Goal: Navigation & Orientation: Find specific page/section

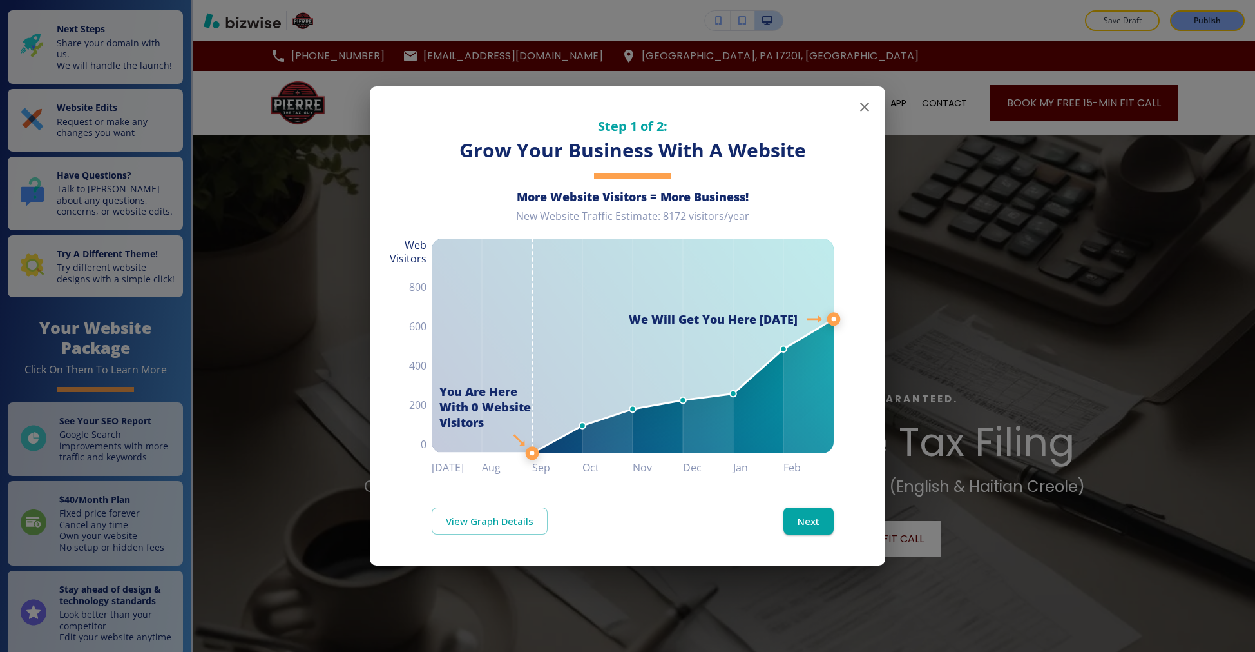
click at [860, 107] on icon "button" at bounding box center [864, 106] width 15 height 15
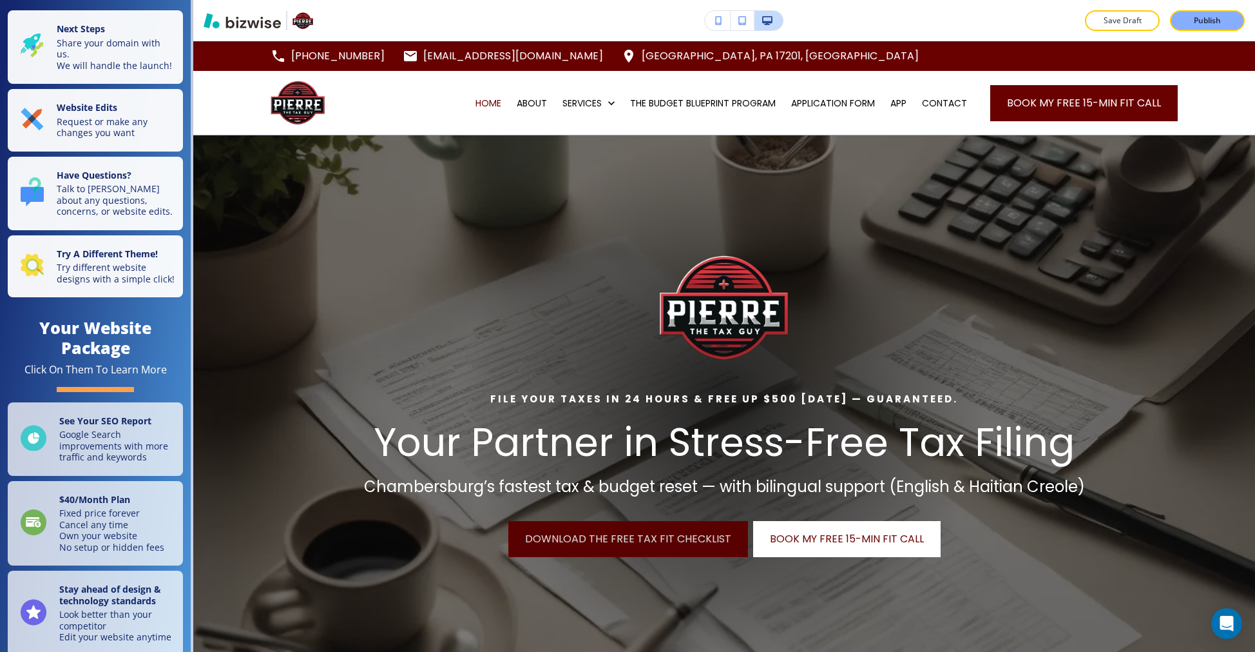
click at [604, 532] on link "Download the Free Tax Fit Checklist" at bounding box center [628, 539] width 240 height 36
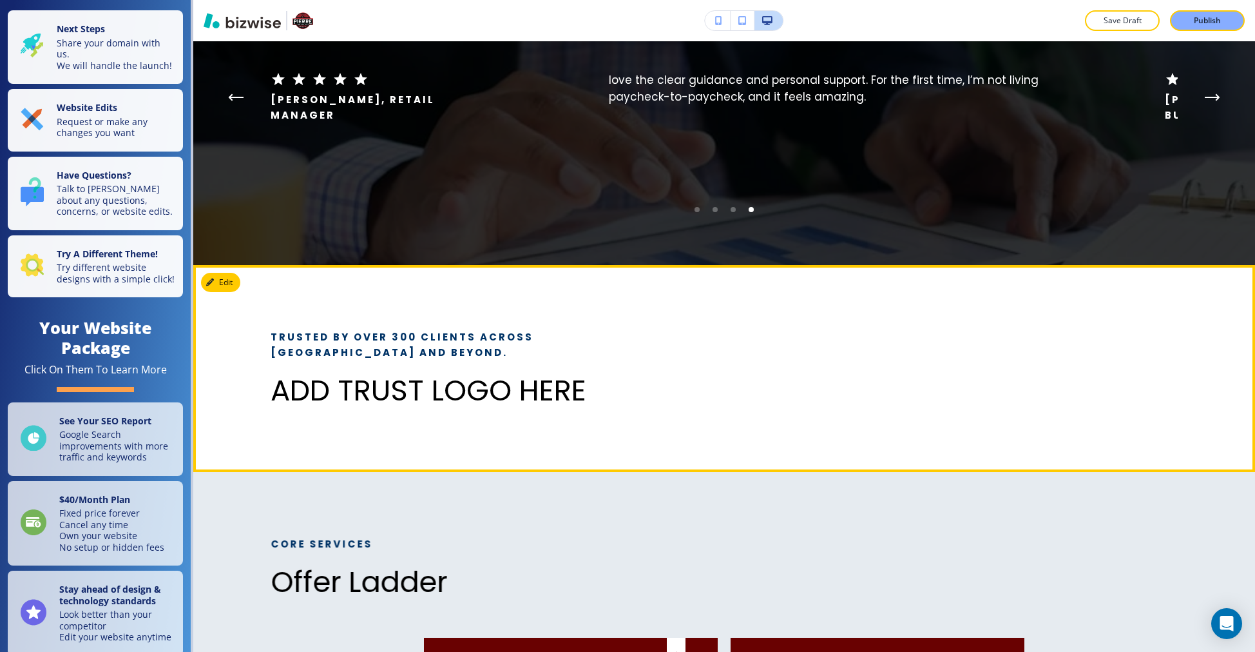
scroll to position [864, 0]
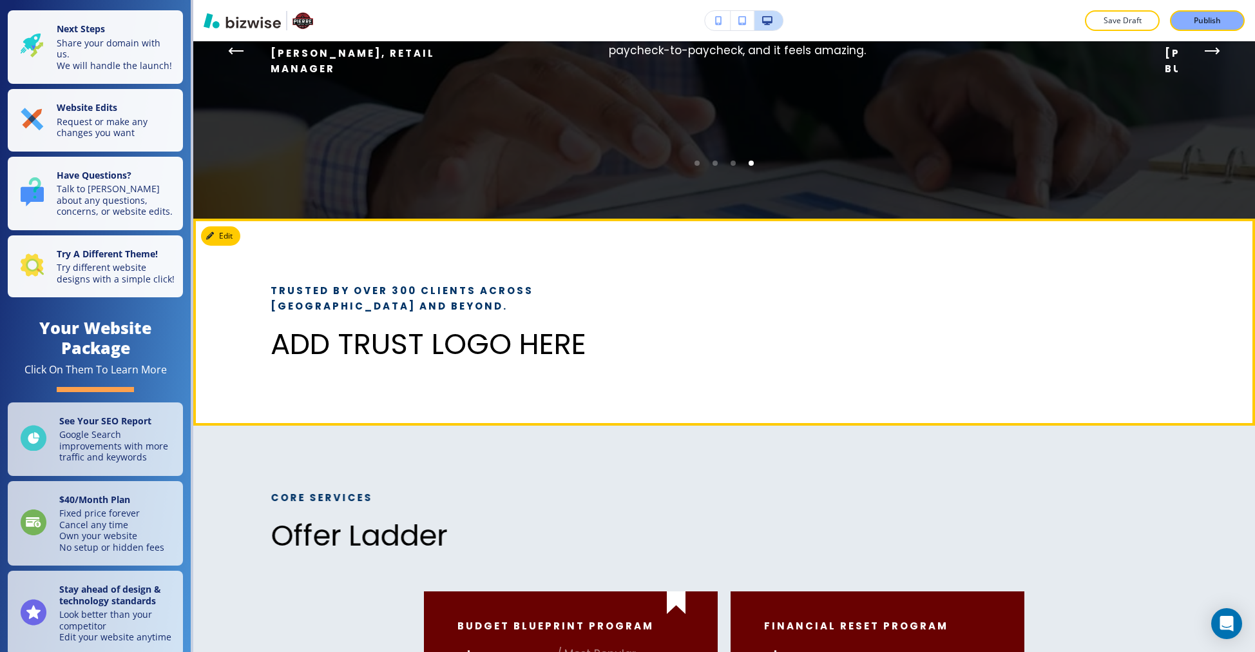
click at [351, 347] on p "ADD TRUST LOGO HERE" at bounding box center [446, 344] width 351 height 34
click at [232, 239] on button "Edit This Section" at bounding box center [244, 235] width 87 height 19
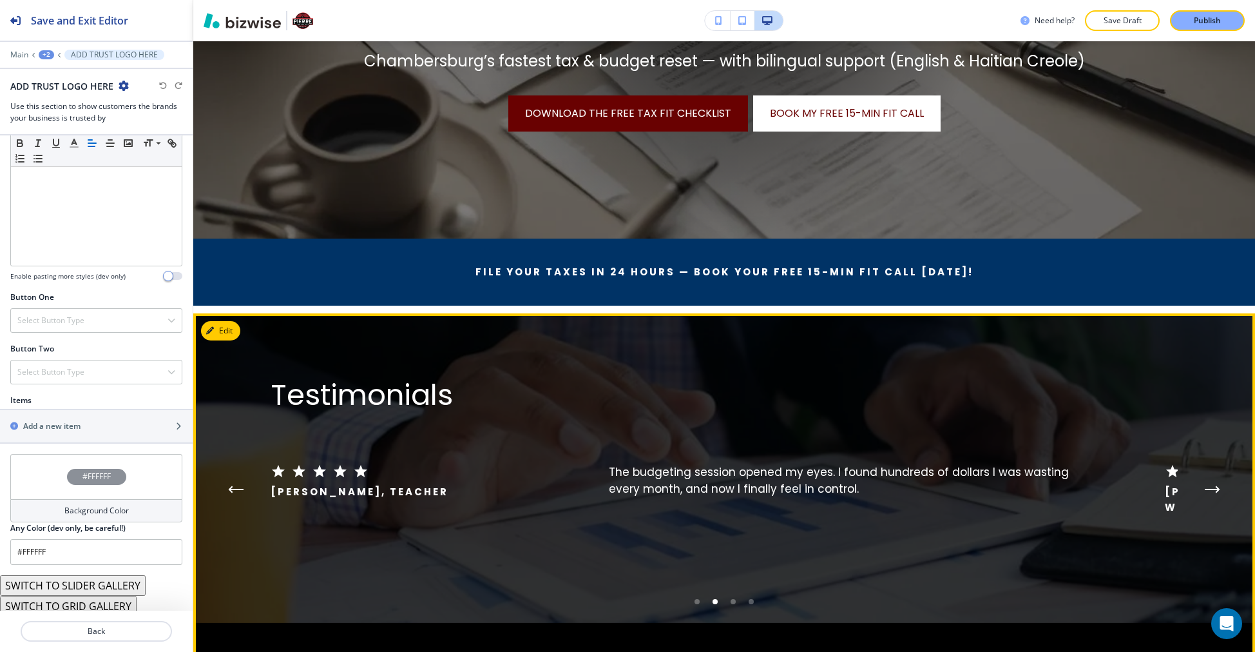
scroll to position [0, 0]
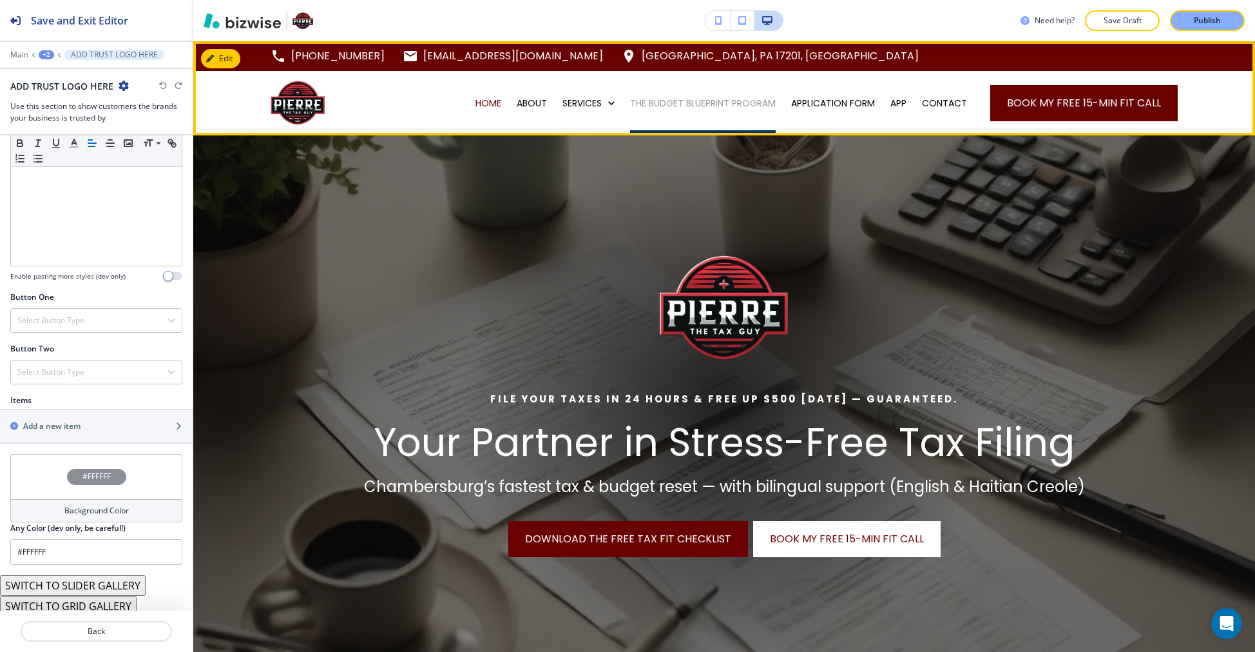
click at [710, 106] on p "THE BUDGET BLUEPRINT PROGRAM" at bounding box center [703, 103] width 146 height 13
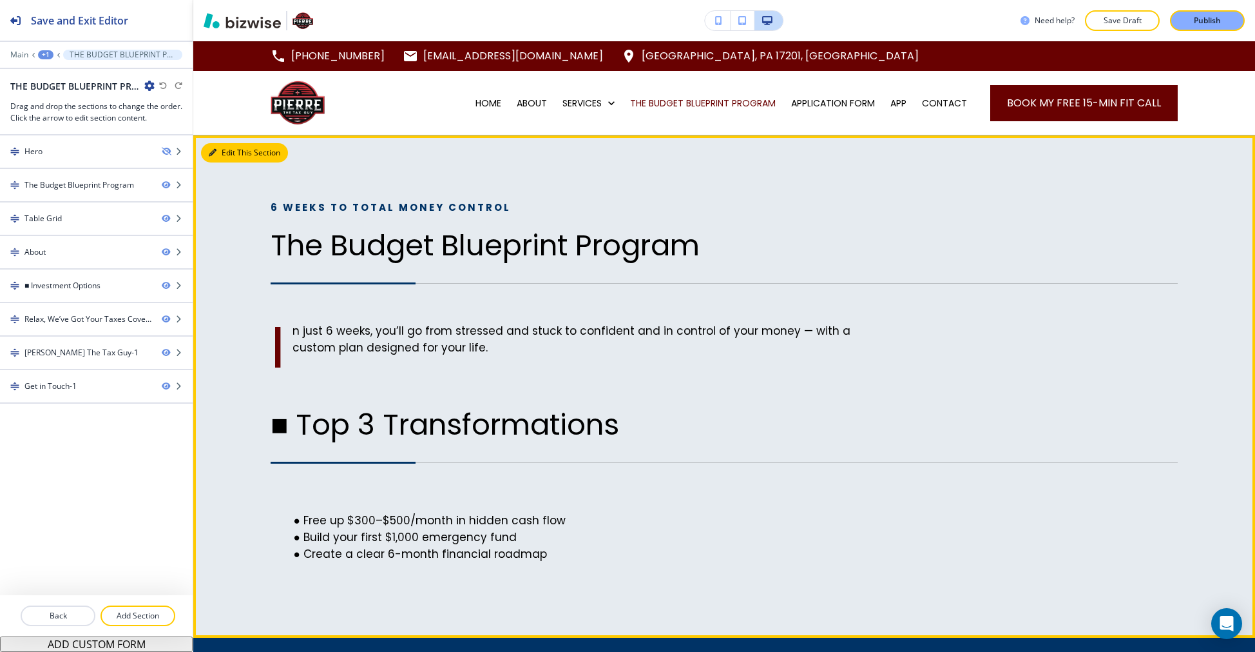
click at [223, 152] on button "Edit This Section" at bounding box center [244, 152] width 87 height 19
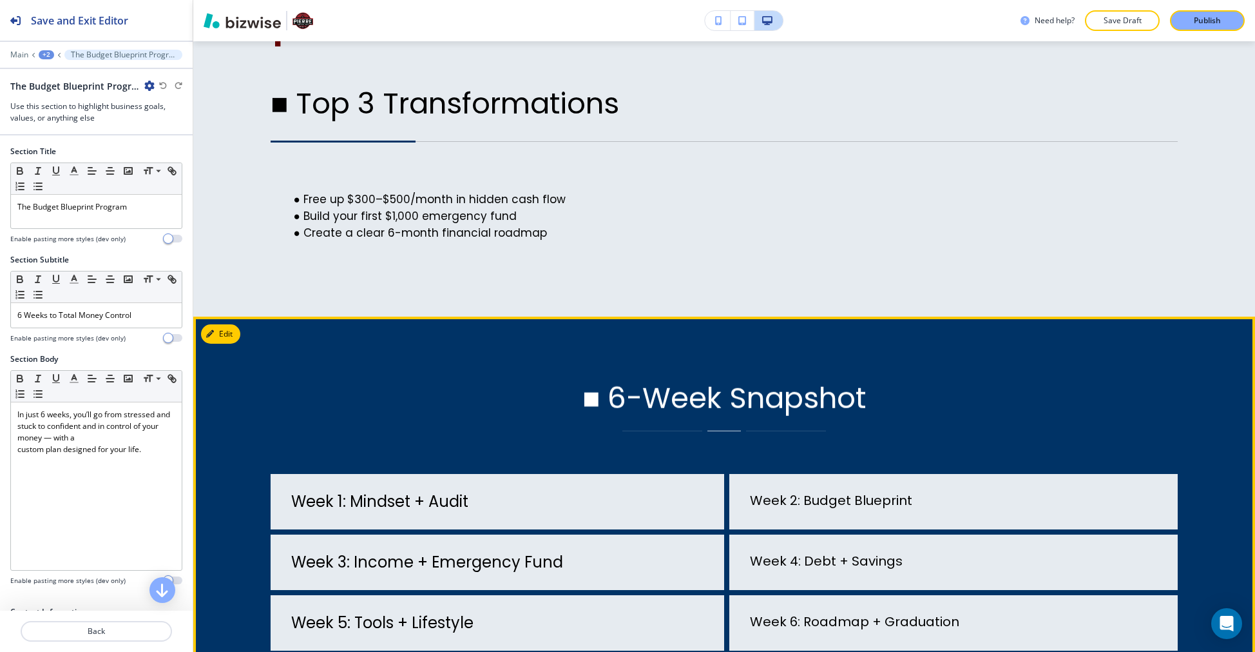
scroll to position [131, 0]
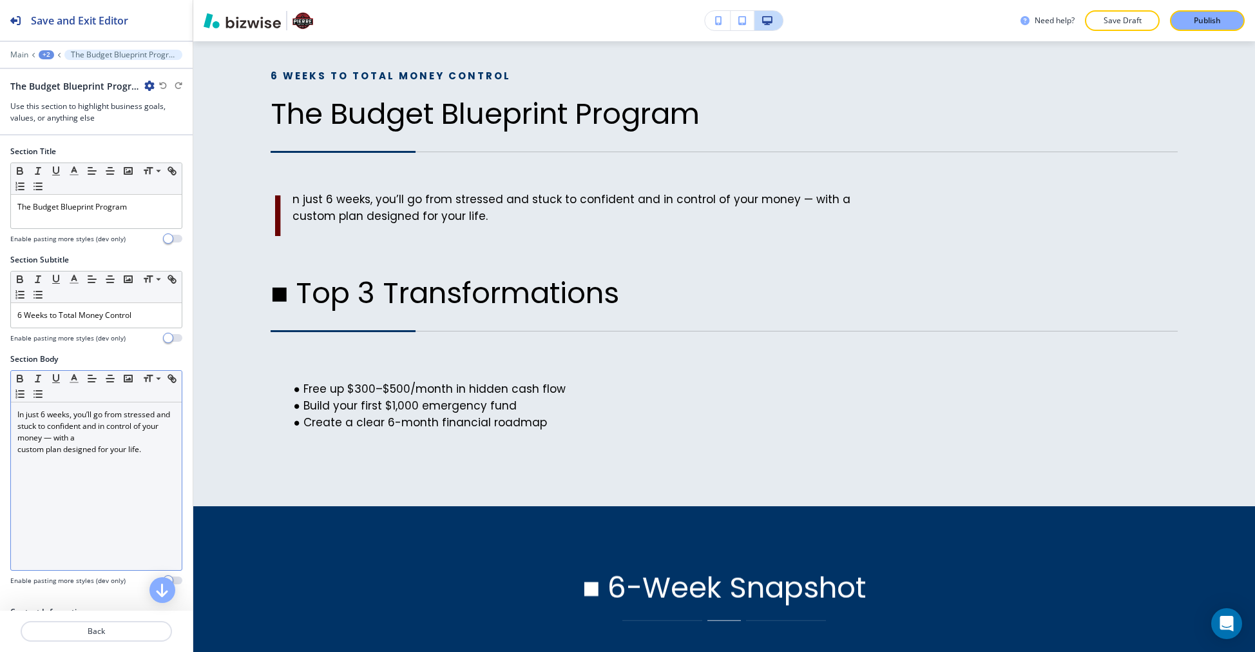
click at [22, 412] on p "In just 6 weeks, you’ll go from stressed and stuck to confident and in control …" at bounding box center [96, 426] width 158 height 35
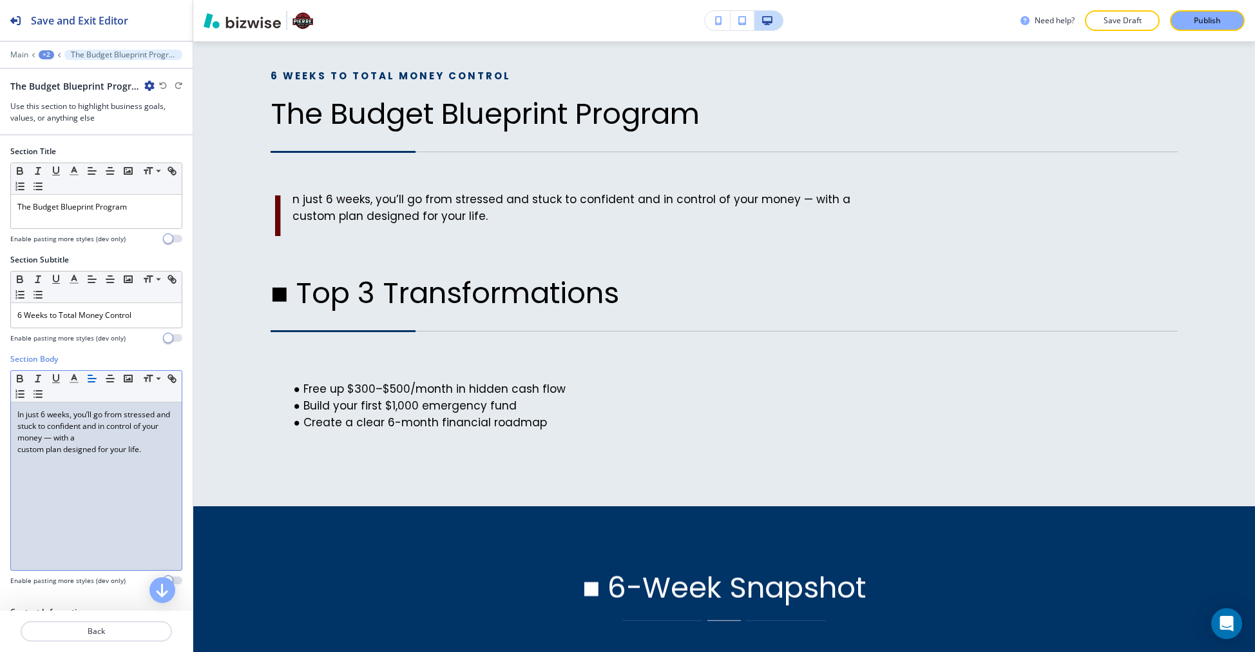
click at [19, 412] on p "In just 6 weeks, you’ll go from stressed and stuck to confident and in control …" at bounding box center [96, 426] width 158 height 35
click at [19, 411] on p "In just 6 weeks, you’ll go from stressed and stuck to confident and in control …" at bounding box center [96, 426] width 158 height 35
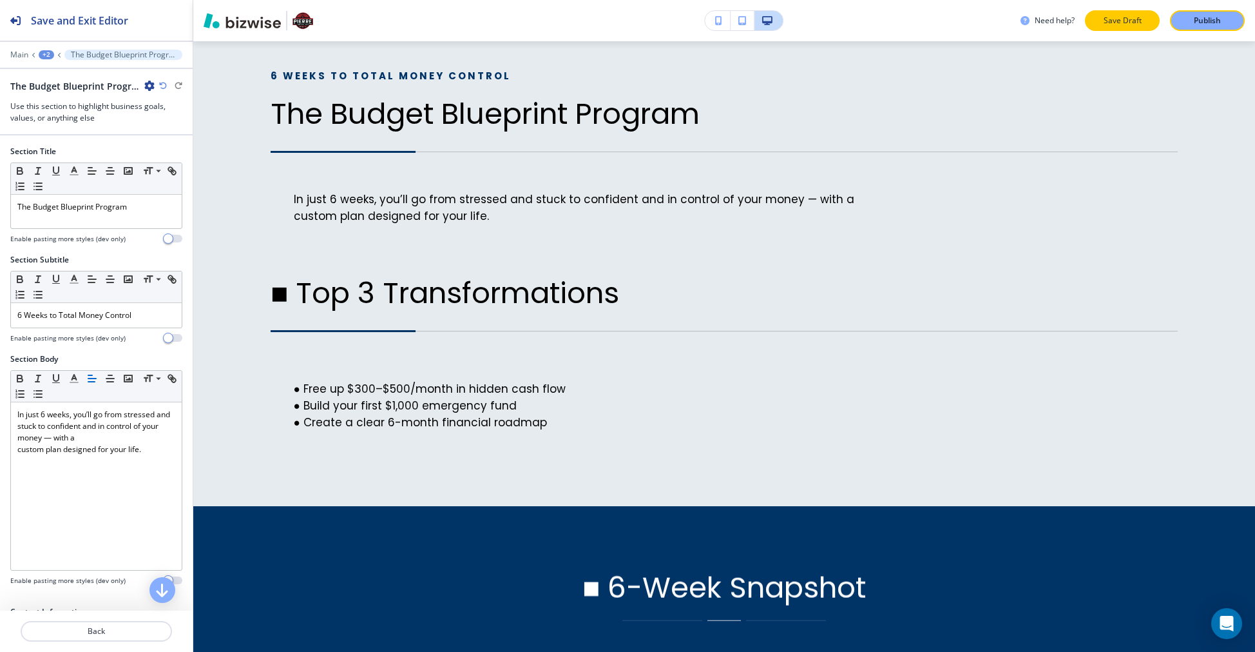
click at [1119, 26] on p "Save Draft" at bounding box center [1122, 21] width 41 height 12
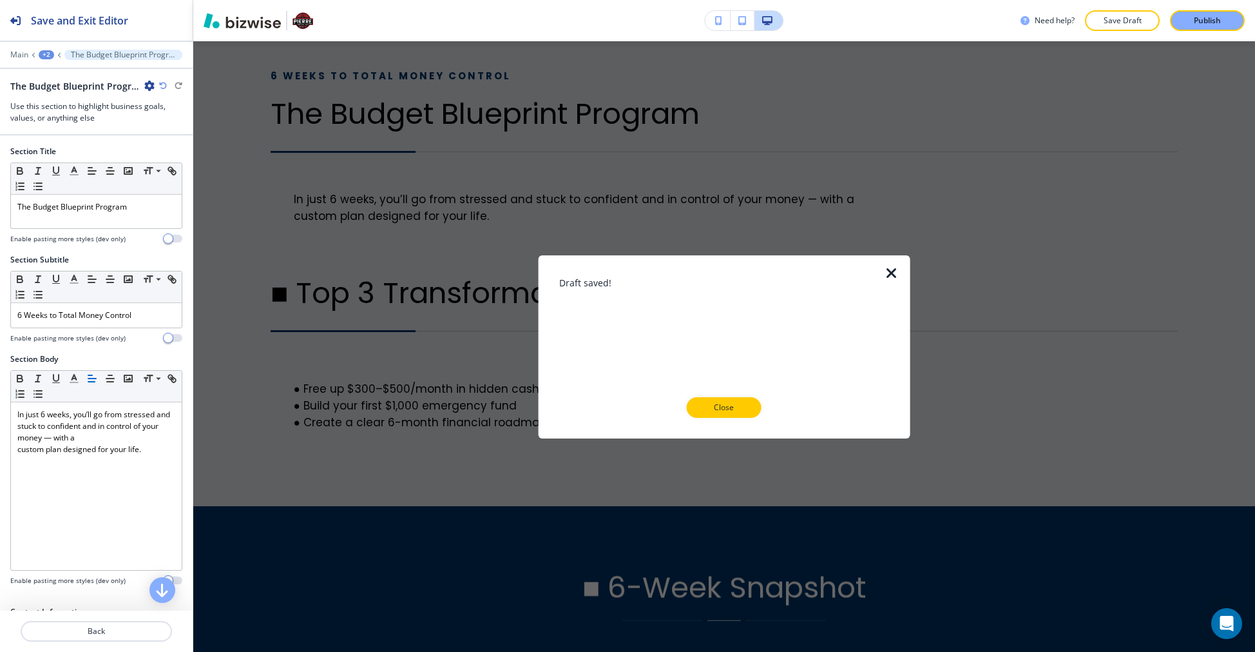
drag, startPoint x: 893, startPoint y: 269, endPoint x: 885, endPoint y: 272, distance: 7.8
click at [893, 269] on icon "button" at bounding box center [891, 272] width 15 height 15
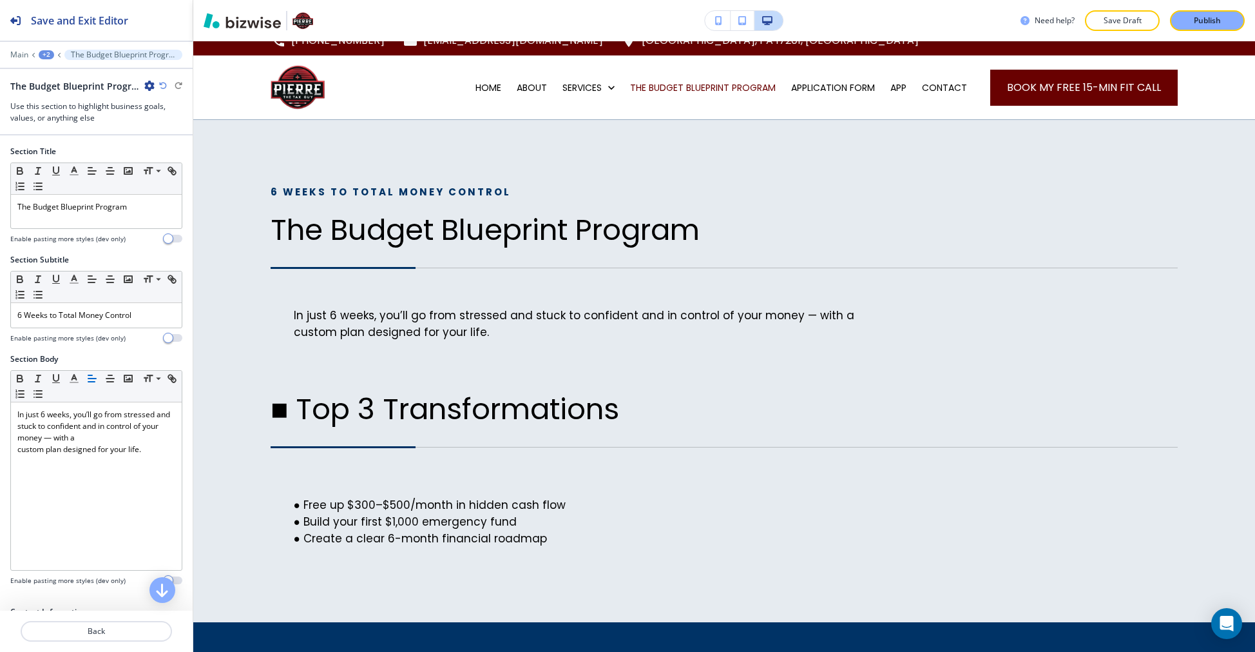
scroll to position [0, 0]
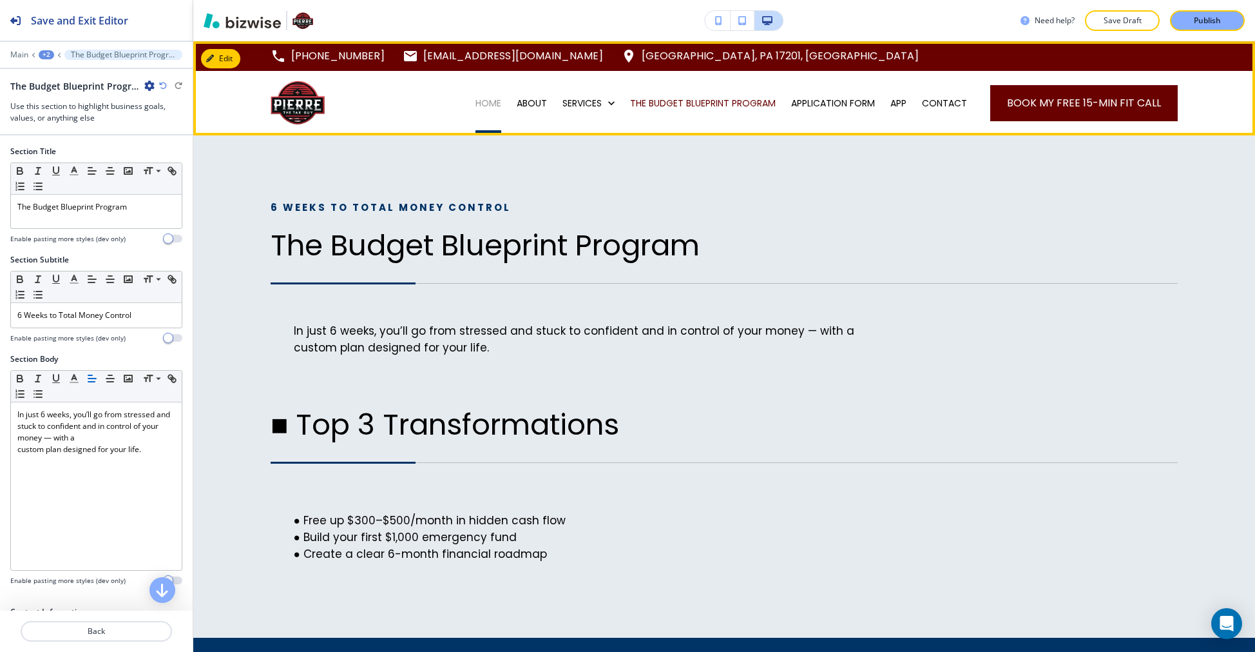
click at [484, 107] on p "HOME" at bounding box center [489, 103] width 26 height 13
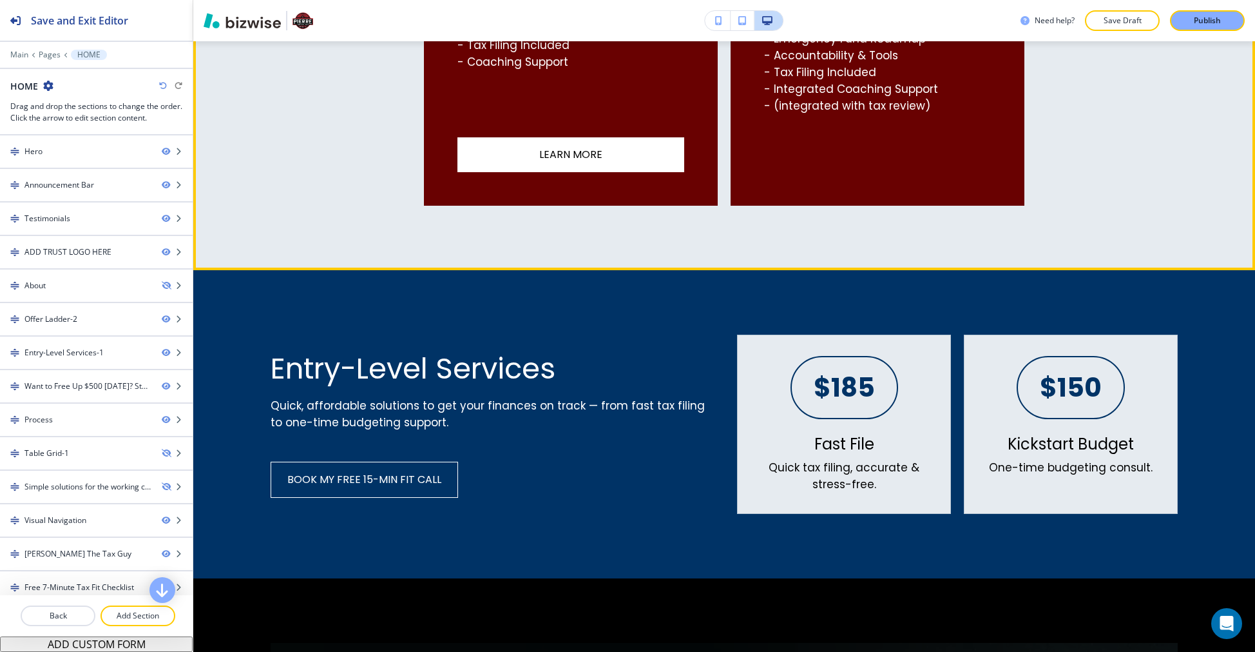
scroll to position [1673, 0]
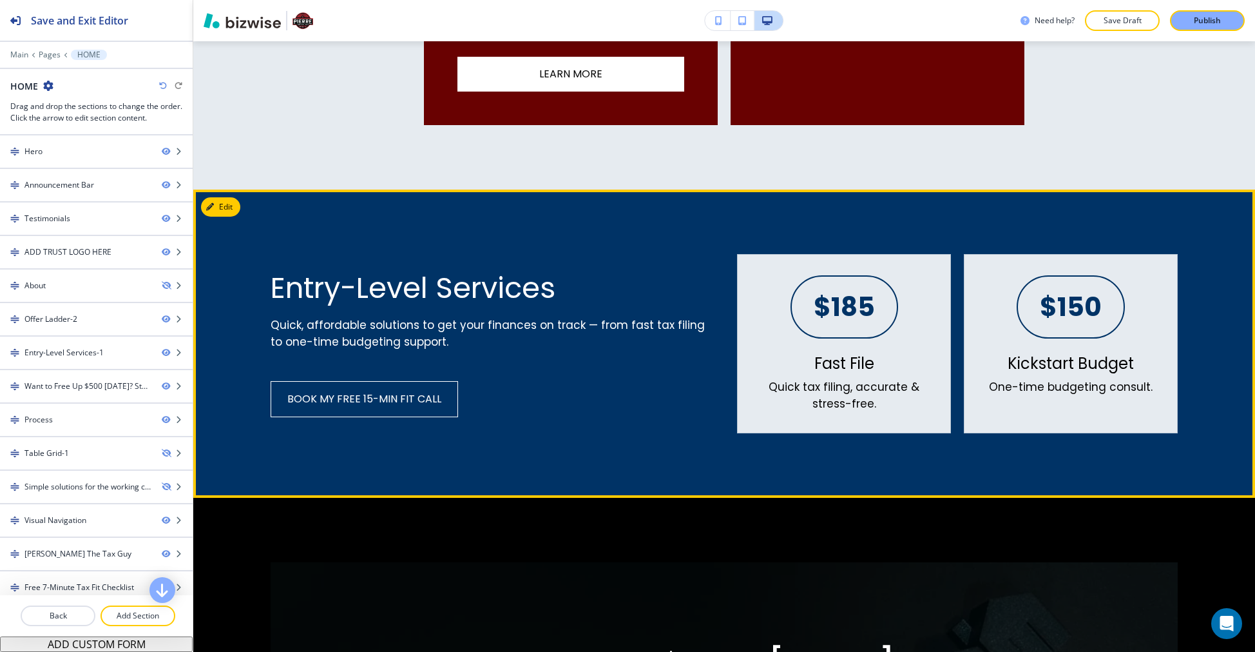
click at [1055, 312] on p "$150" at bounding box center [1071, 307] width 62 height 26
click at [834, 343] on div "$185 Fast File Quick tax filing, accurate & stress-free." at bounding box center [844, 343] width 214 height 179
drag, startPoint x: 833, startPoint y: 356, endPoint x: 861, endPoint y: 360, distance: 28.1
click at [859, 360] on p "Fast File" at bounding box center [845, 363] width 60 height 19
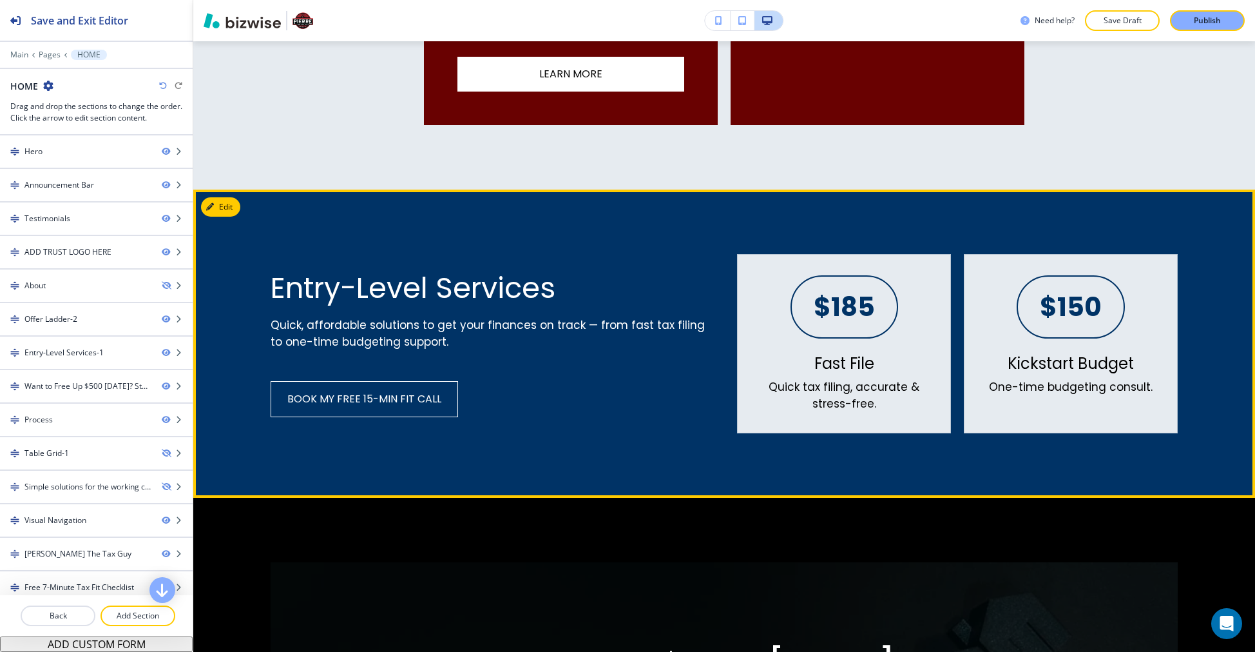
click at [990, 363] on div "Kickstart Budget One-time budgeting consult." at bounding box center [1071, 374] width 164 height 41
click at [898, 360] on div "Fast File Quick tax filing, accurate & stress-free." at bounding box center [843, 383] width 171 height 58
click at [908, 358] on div "Fast File Quick tax filing, accurate & stress-free." at bounding box center [843, 383] width 171 height 58
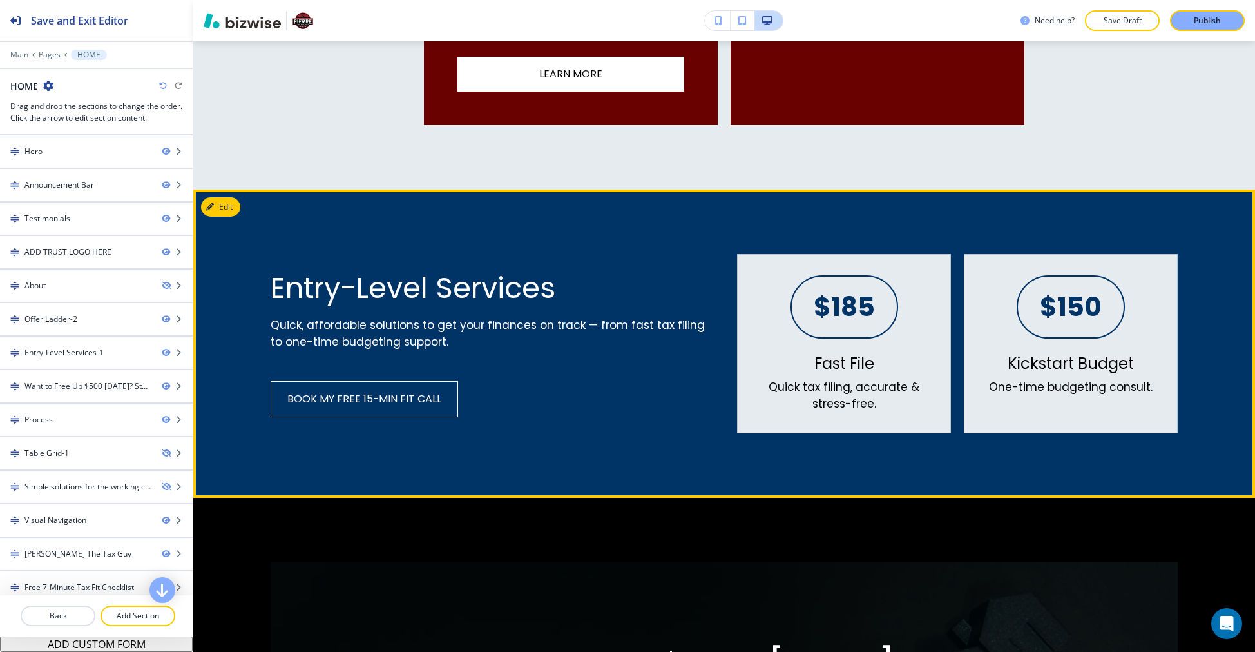
click at [908, 358] on div "Fast File Quick tax filing, accurate & stress-free." at bounding box center [843, 383] width 171 height 58
click at [909, 359] on div "Fast File Quick tax filing, accurate & stress-free." at bounding box center [843, 383] width 171 height 58
click at [909, 360] on div "Fast File Quick tax filing, accurate & stress-free." at bounding box center [843, 383] width 171 height 58
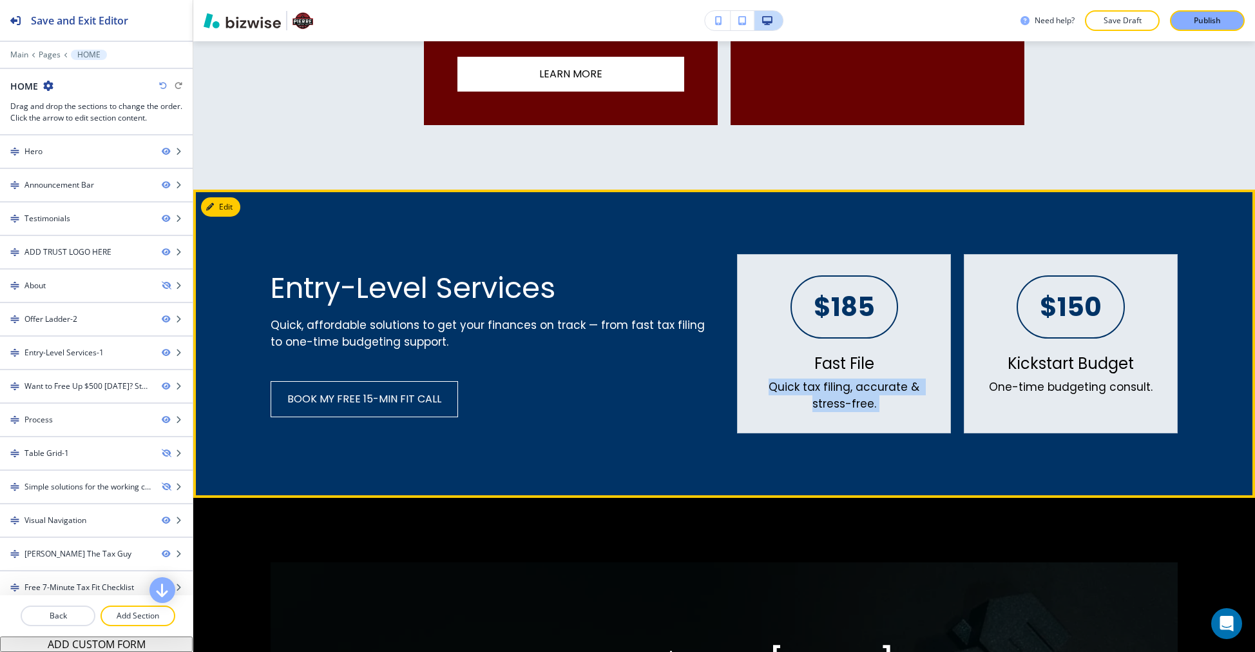
click at [909, 360] on div "Fast File Quick tax filing, accurate & stress-free." at bounding box center [843, 383] width 171 height 58
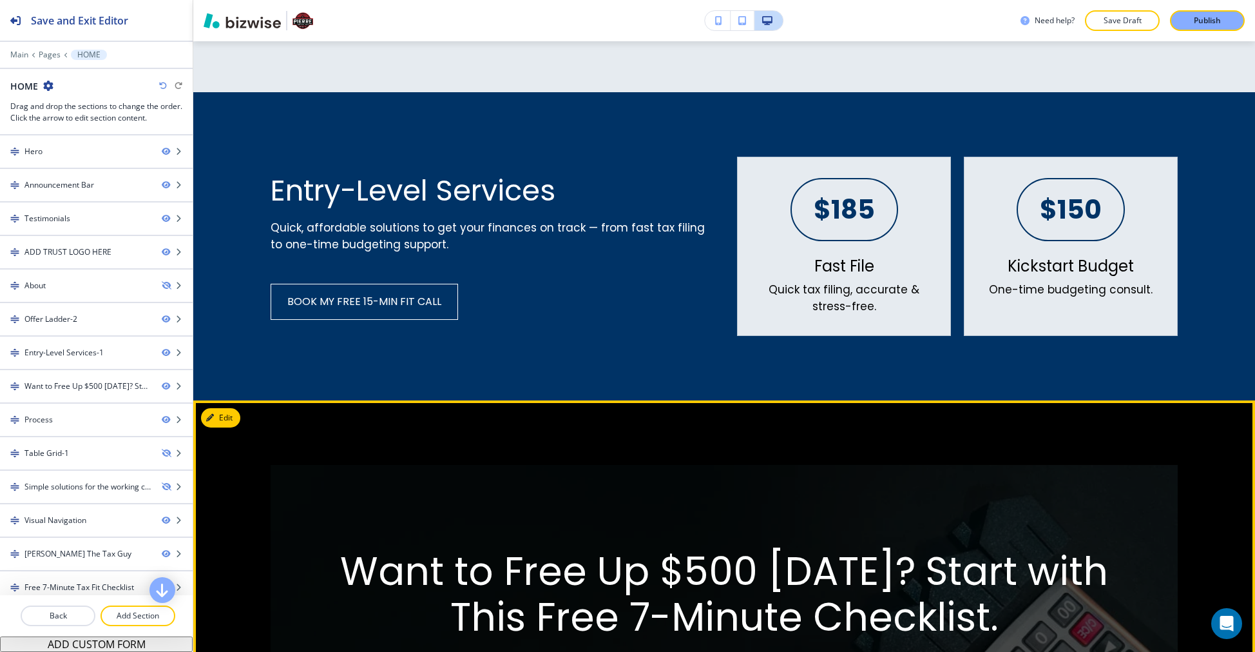
scroll to position [1516, 0]
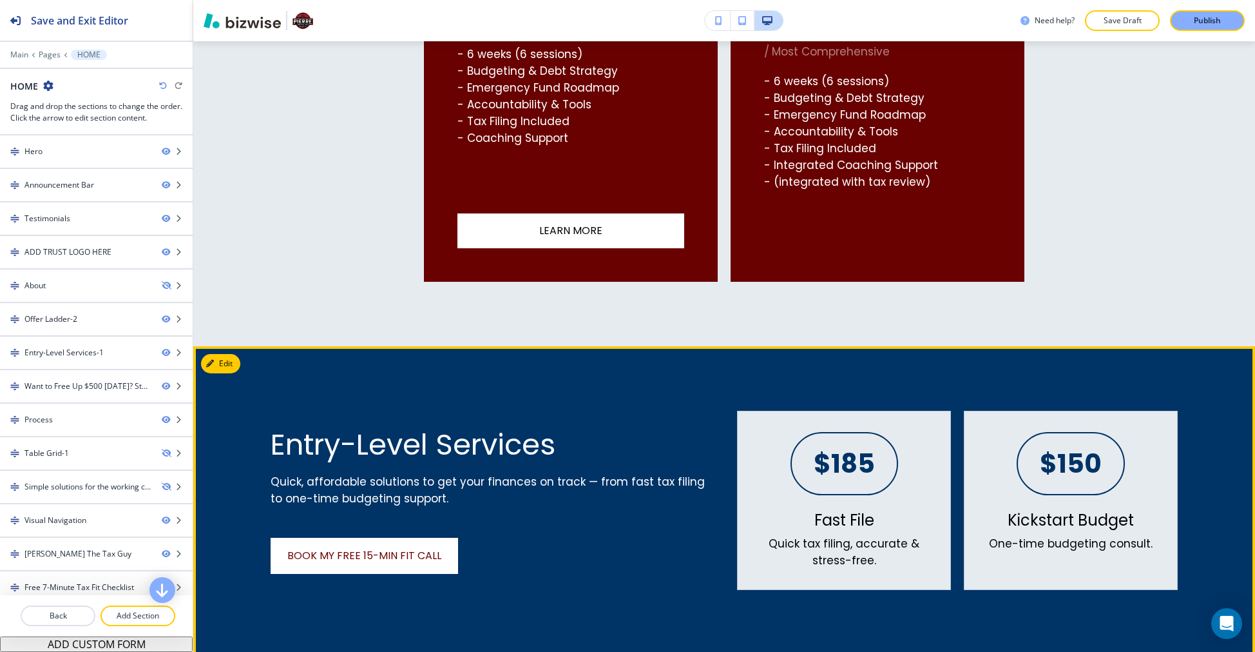
click at [389, 557] on span "Book My Free 15-Min Fit Call" at bounding box center [364, 555] width 154 height 15
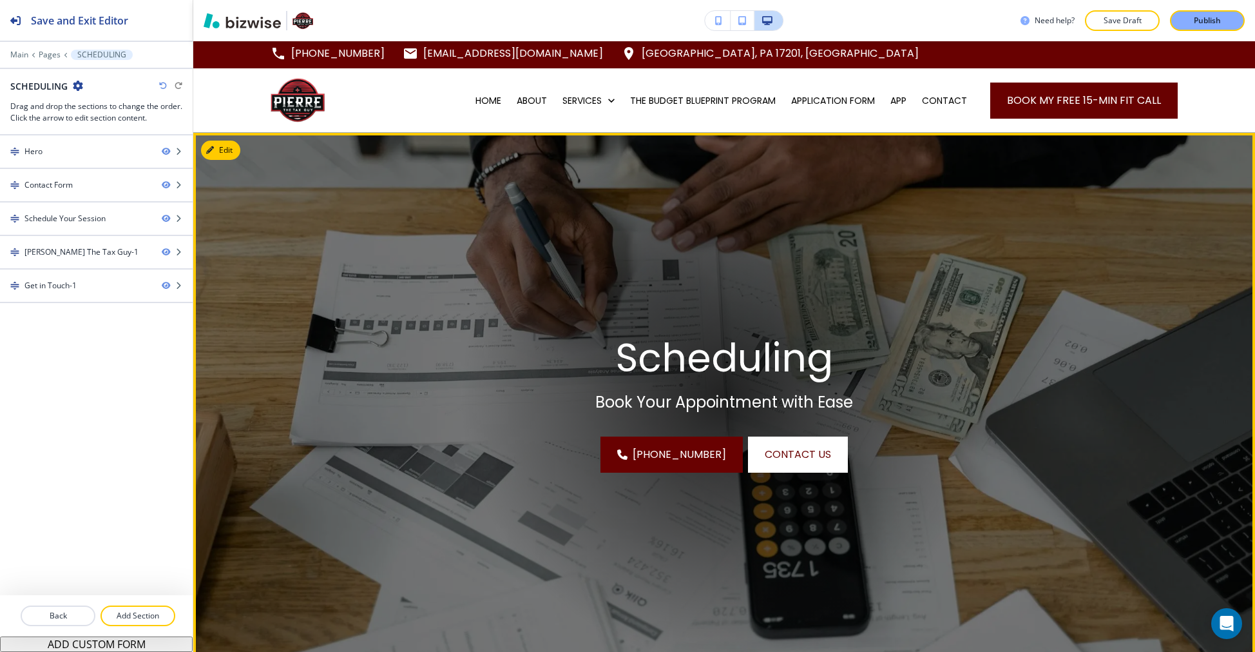
scroll to position [3, 0]
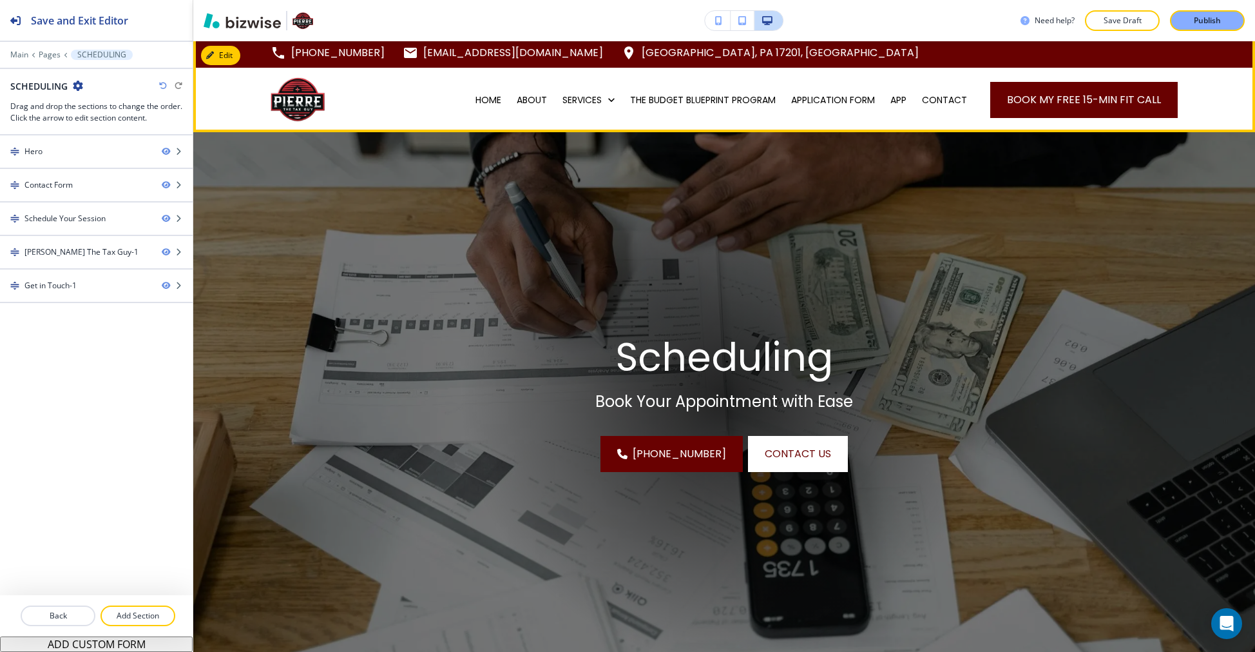
click at [458, 101] on div "HOME ABOUT SERVICES THE BUDGET BLUEPRINT PROGRAM APPLICATION FORM APP CONTACT B…" at bounding box center [724, 100] width 1062 height 64
click at [468, 101] on div "HOME" at bounding box center [488, 99] width 41 height 13
click at [478, 111] on div "HOME" at bounding box center [488, 100] width 41 height 64
click at [481, 104] on p "HOME" at bounding box center [489, 99] width 26 height 13
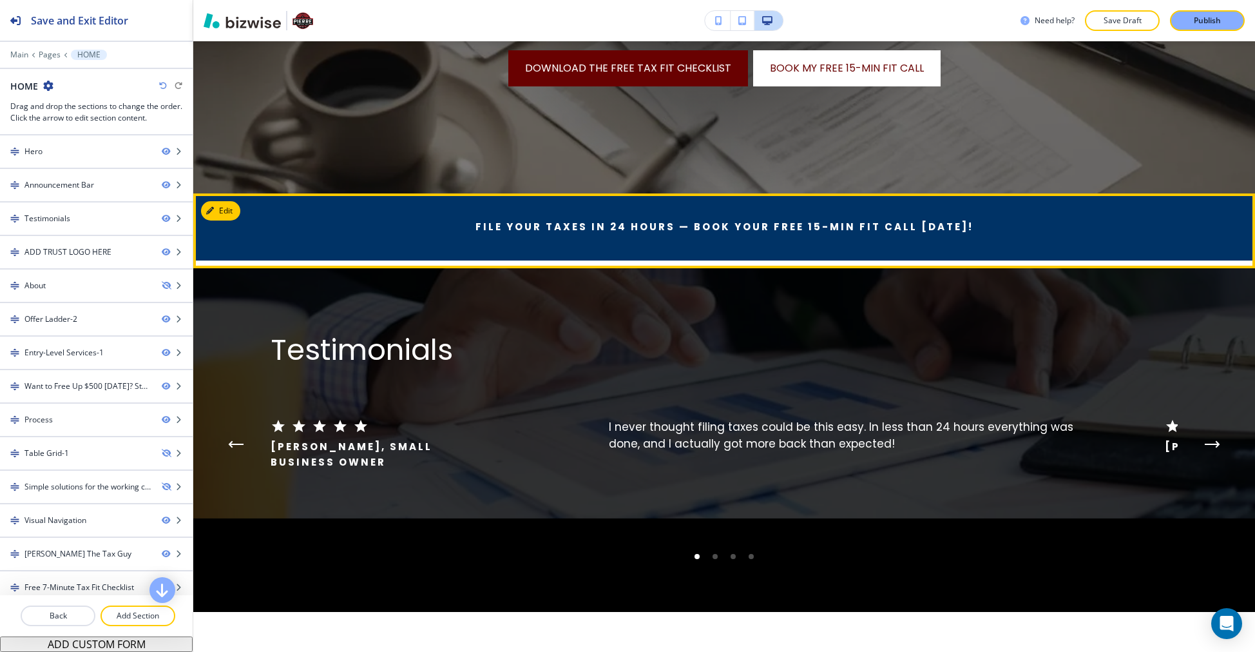
scroll to position [0, 0]
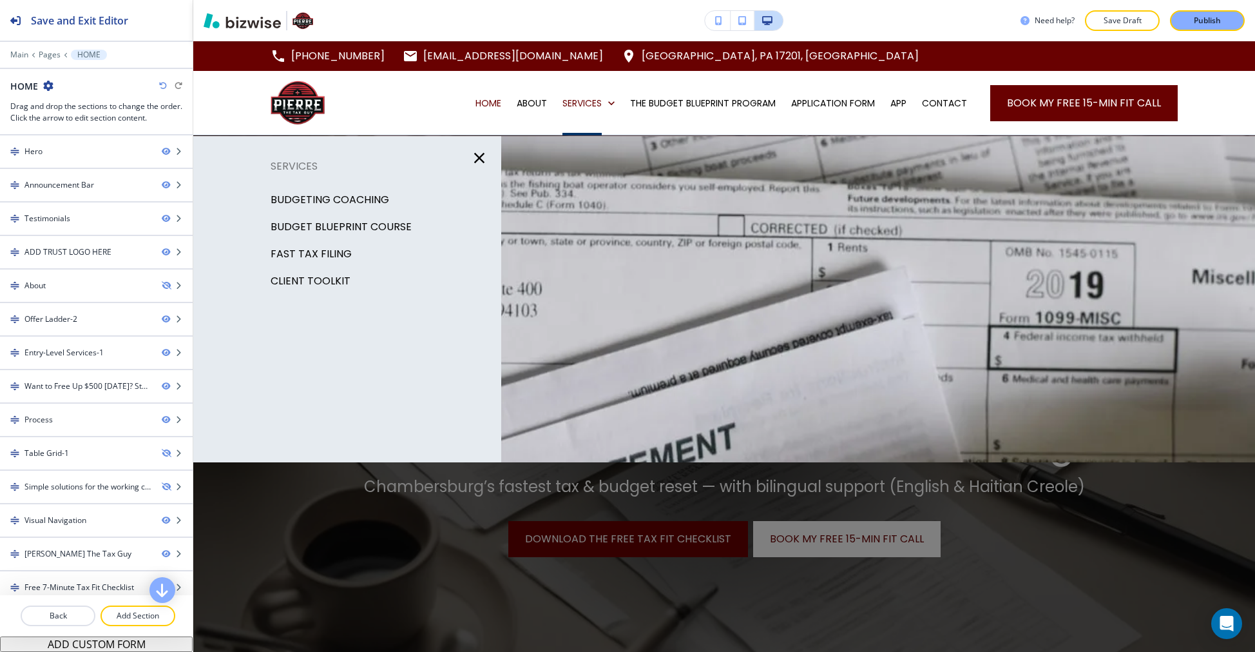
click at [479, 155] on icon "button" at bounding box center [479, 158] width 18 height 18
click at [316, 282] on p "Client Toolkit" at bounding box center [311, 280] width 80 height 19
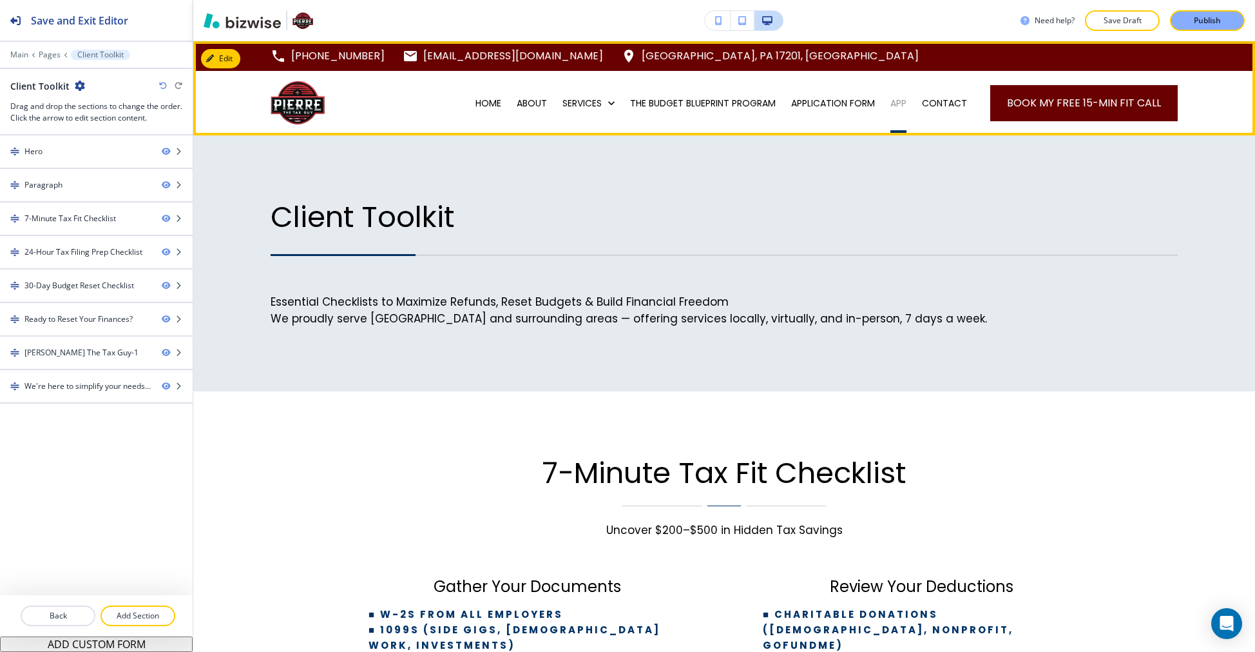
click at [894, 108] on p "APP" at bounding box center [899, 103] width 16 height 13
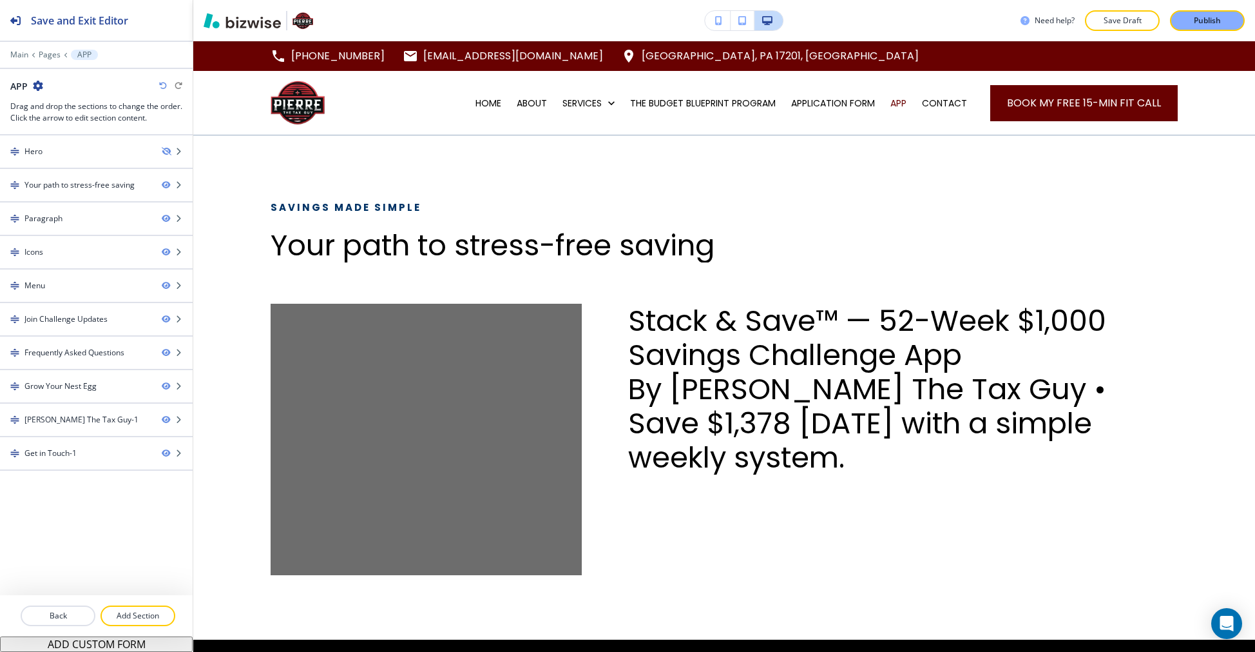
click at [750, 545] on div "Stack & Save™ — 52-Week $1,000 Savings Challenge App By [PERSON_NAME] The Tax G…" at bounding box center [880, 407] width 596 height 336
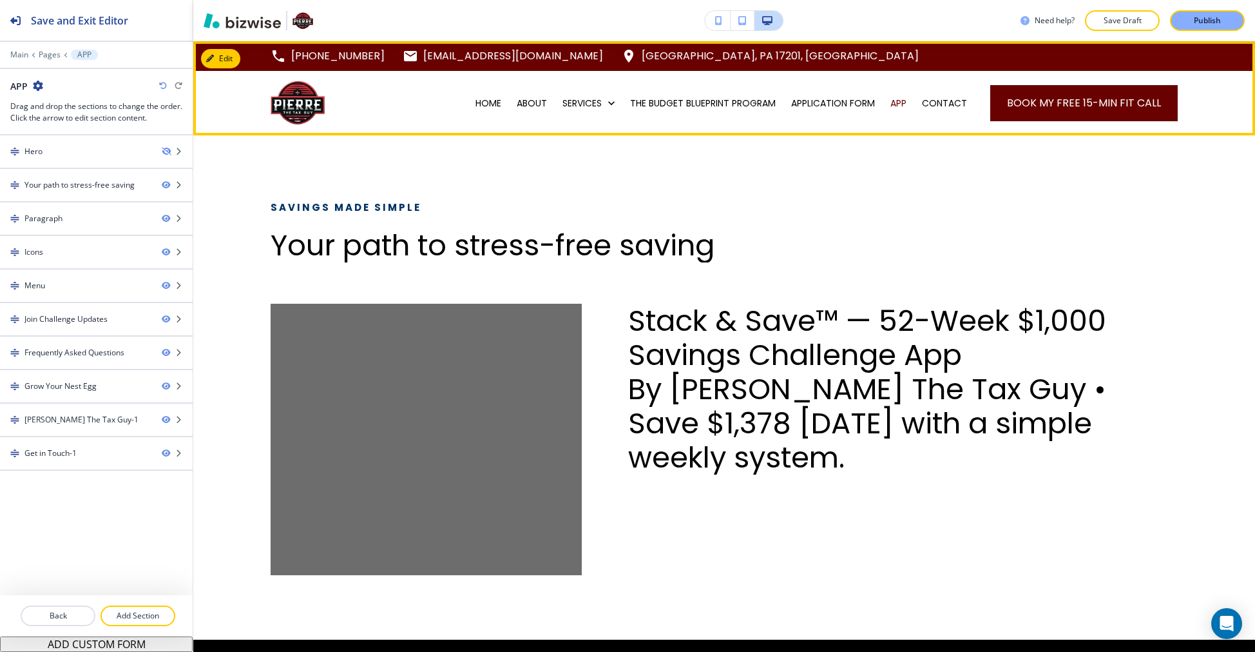
click at [816, 110] on div "APPLICATION FORM" at bounding box center [833, 103] width 99 height 64
click at [816, 104] on p "APPLICATION FORM" at bounding box center [833, 103] width 84 height 13
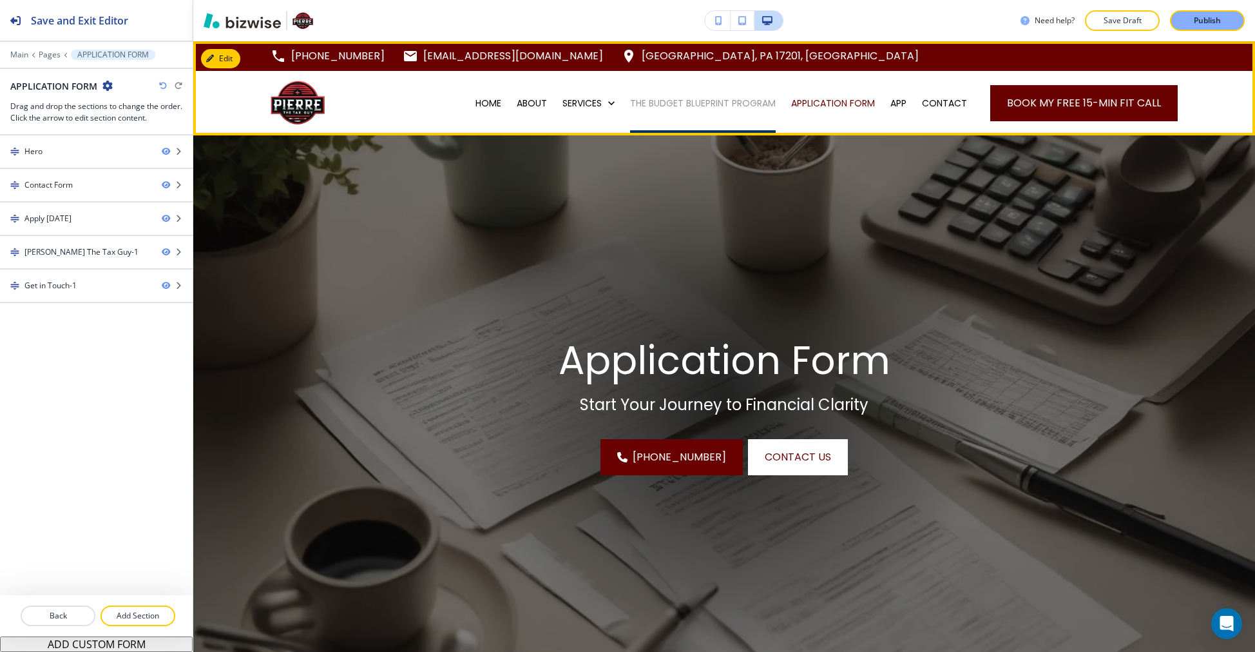
click at [677, 105] on p "THE BUDGET BLUEPRINT PROGRAM" at bounding box center [703, 103] width 146 height 13
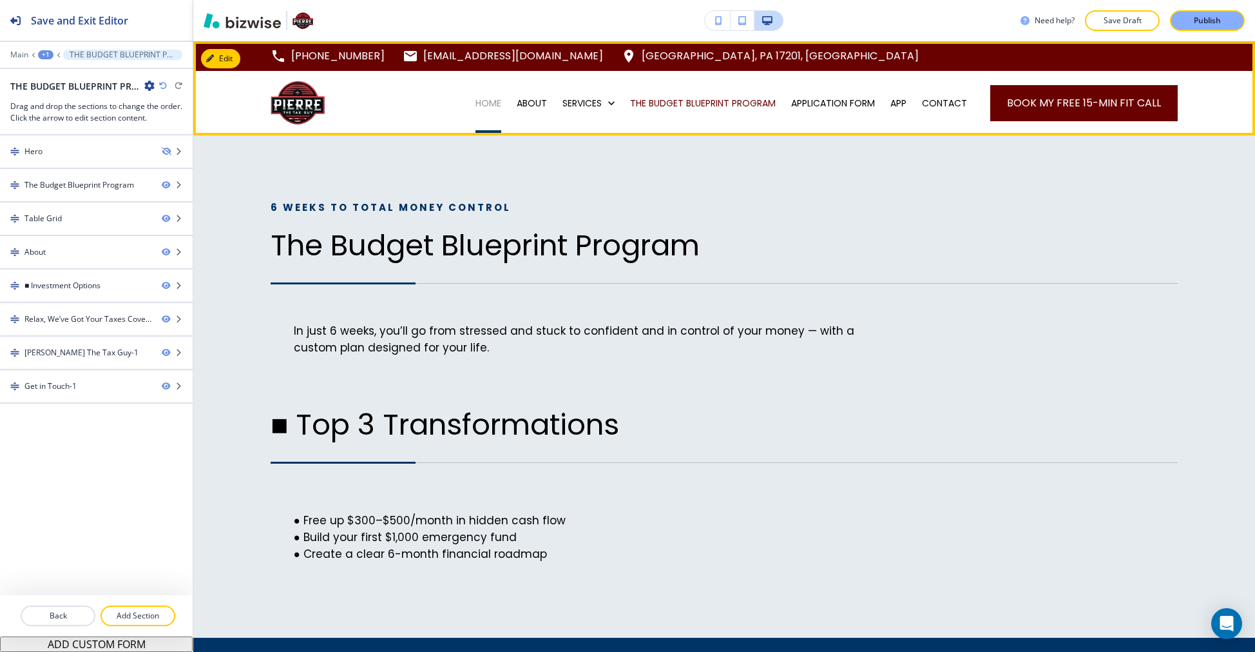
click at [479, 104] on p "HOME" at bounding box center [489, 103] width 26 height 13
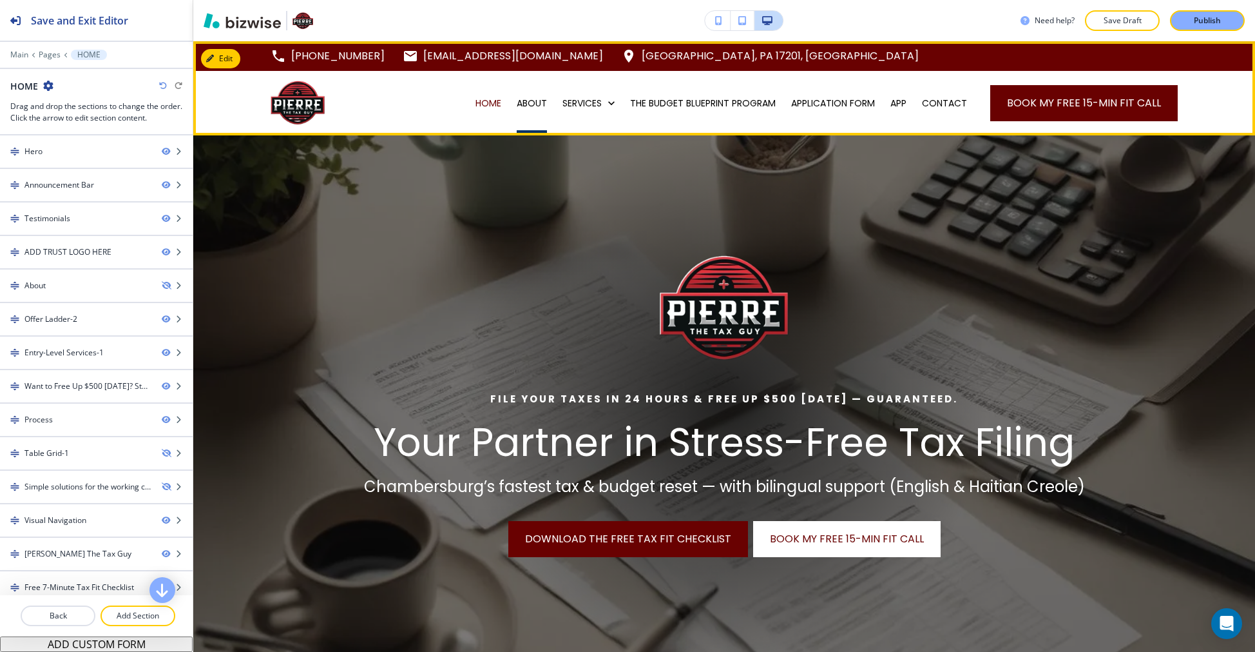
click at [509, 101] on div "ABOUT" at bounding box center [532, 103] width 46 height 13
click at [517, 104] on p "ABOUT" at bounding box center [532, 103] width 30 height 13
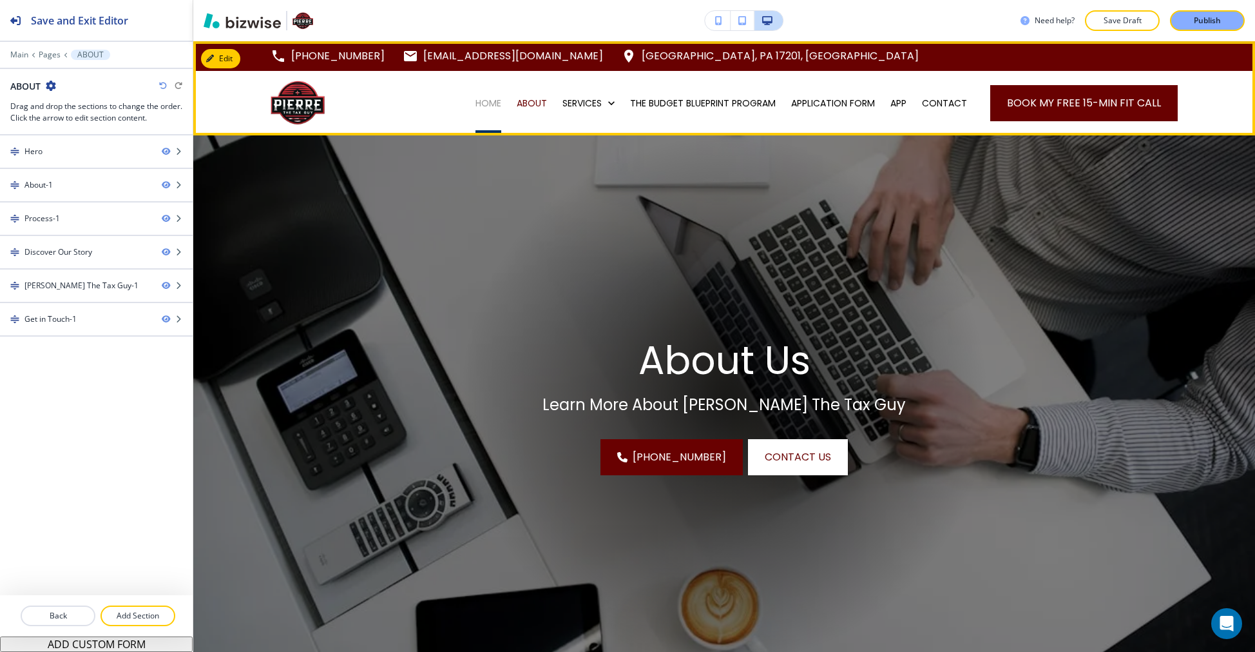
click at [482, 106] on p "HOME" at bounding box center [489, 103] width 26 height 13
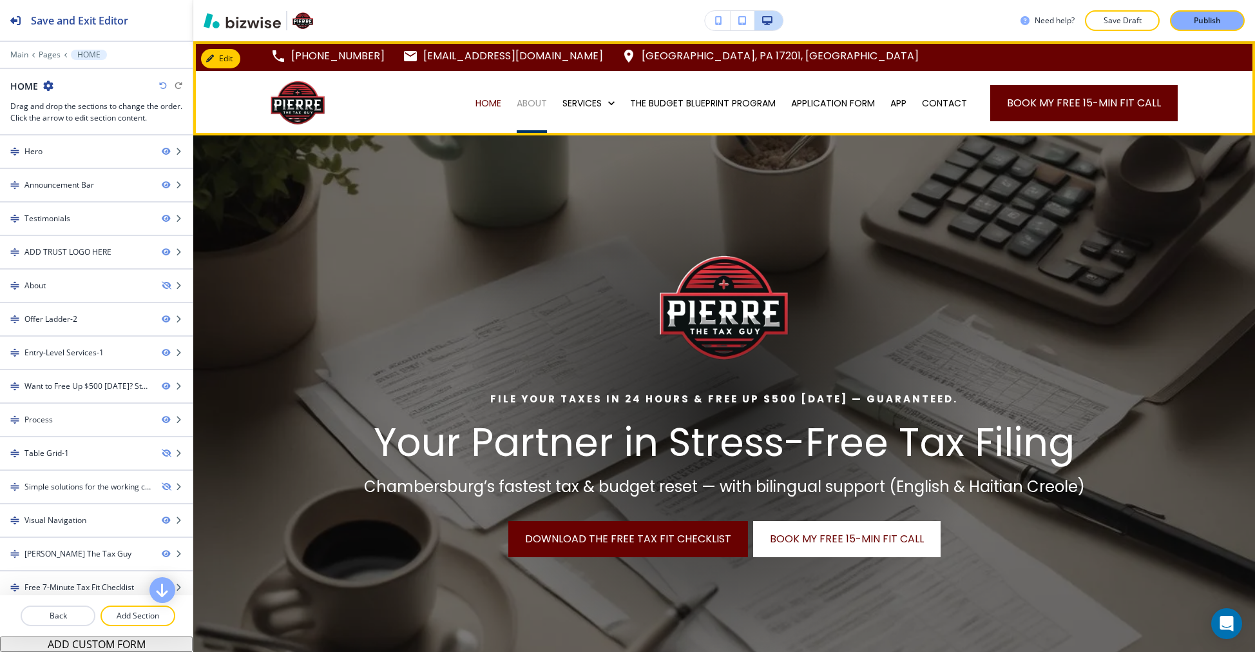
click at [517, 103] on p "ABOUT" at bounding box center [532, 103] width 30 height 13
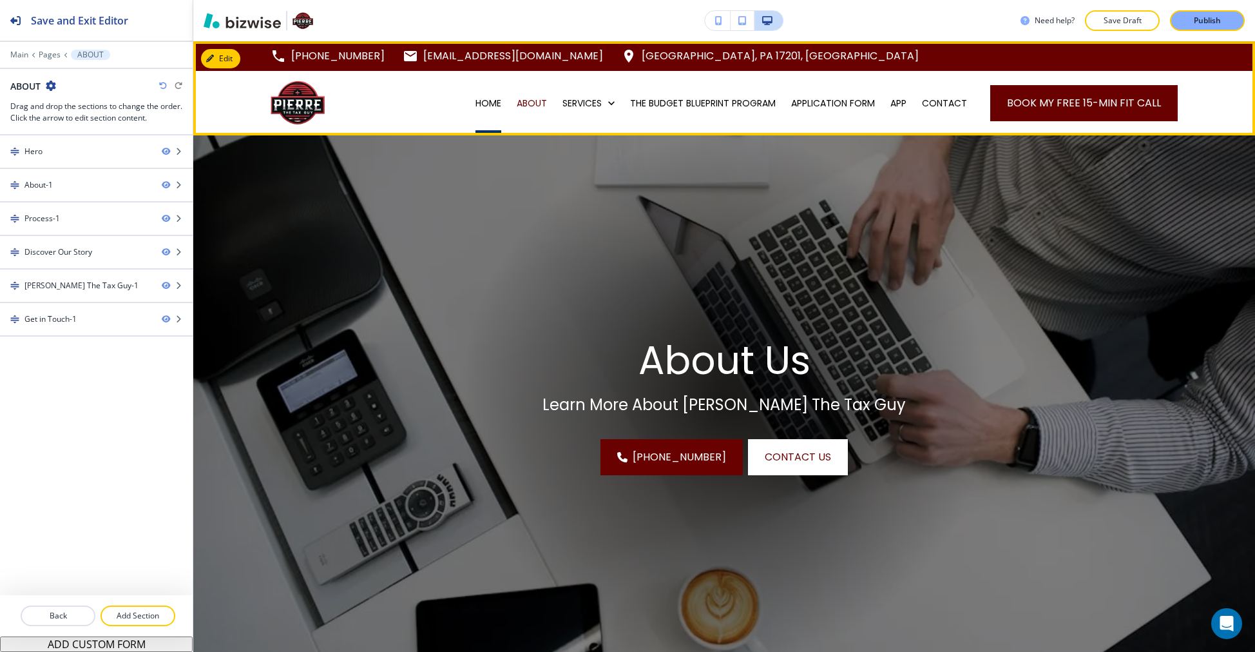
click at [468, 102] on div "HOME" at bounding box center [488, 103] width 41 height 13
click at [491, 107] on p "HOME" at bounding box center [489, 103] width 26 height 13
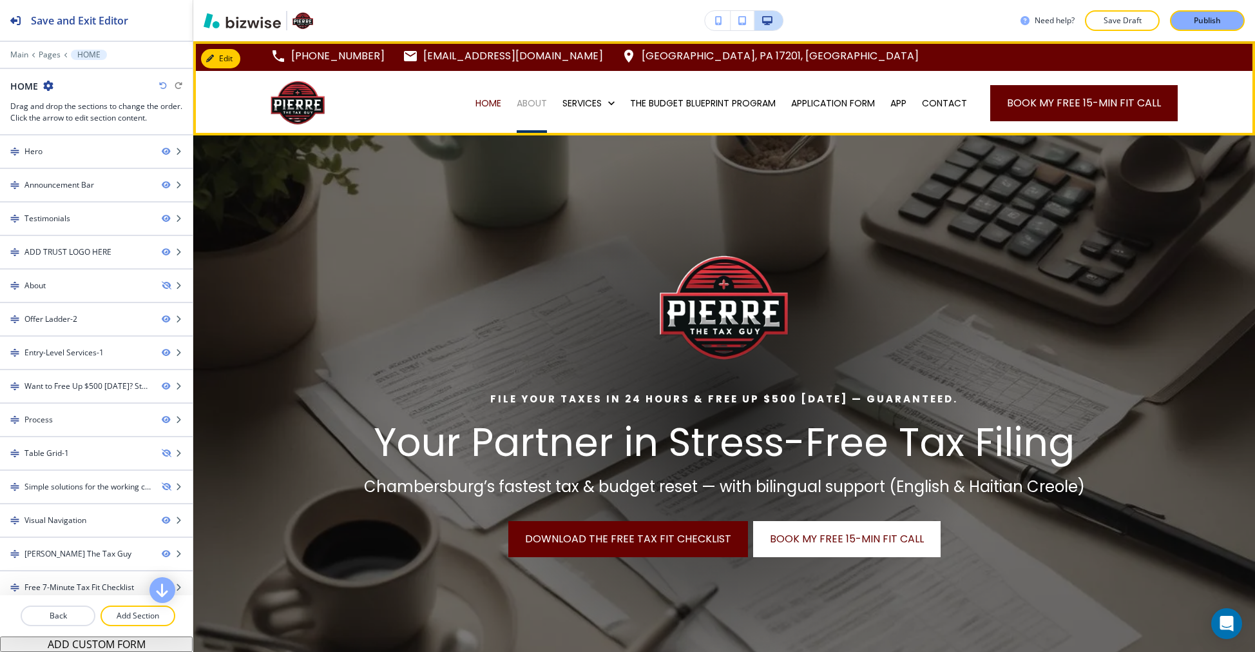
click at [517, 100] on p "ABOUT" at bounding box center [532, 103] width 30 height 13
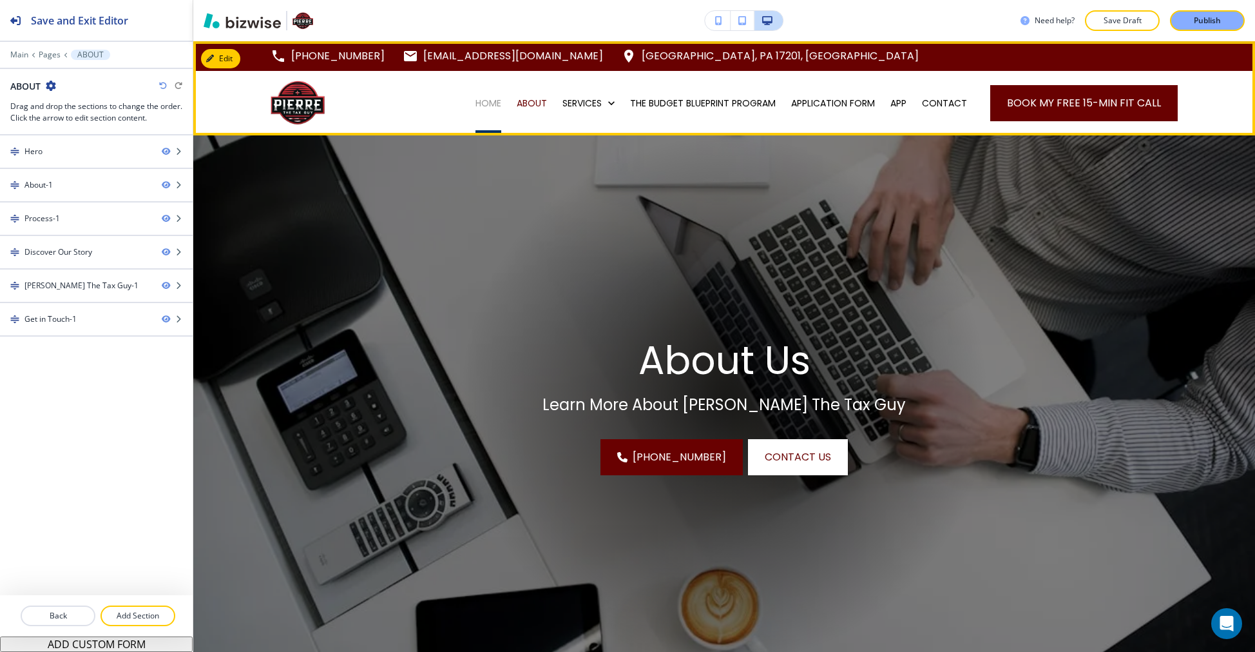
click at [476, 108] on p "HOME" at bounding box center [489, 103] width 26 height 13
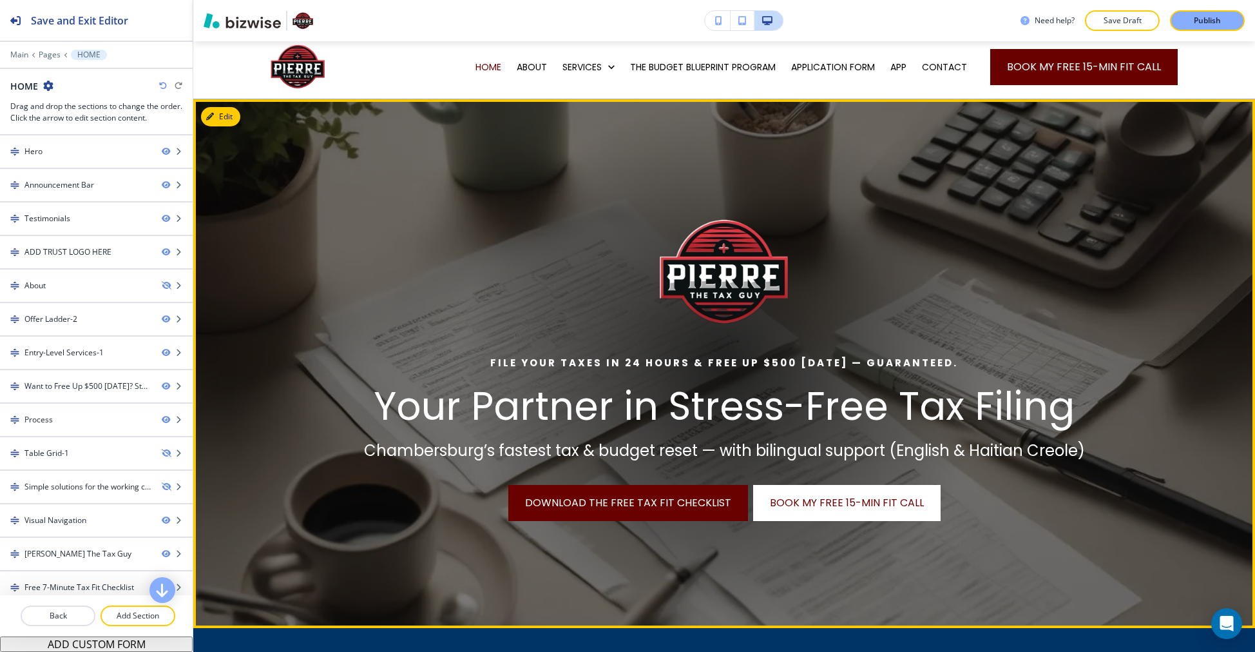
scroll to position [563, 0]
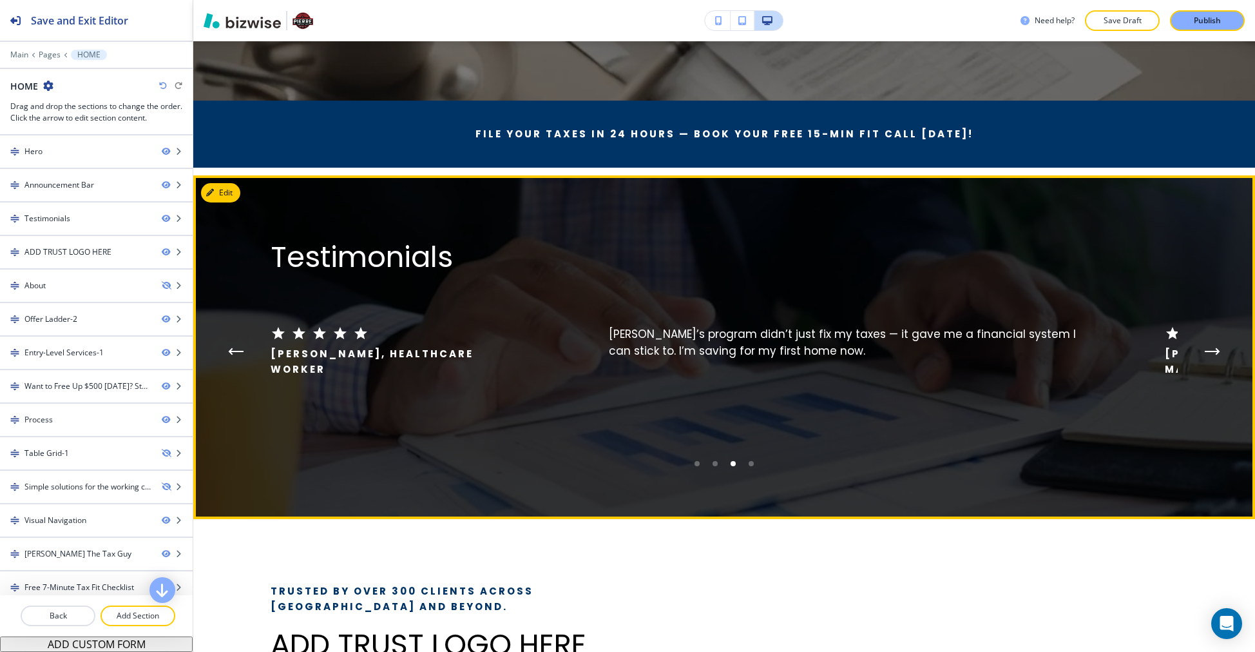
click at [1202, 357] on button "Next Testimonial" at bounding box center [1213, 351] width 26 height 26
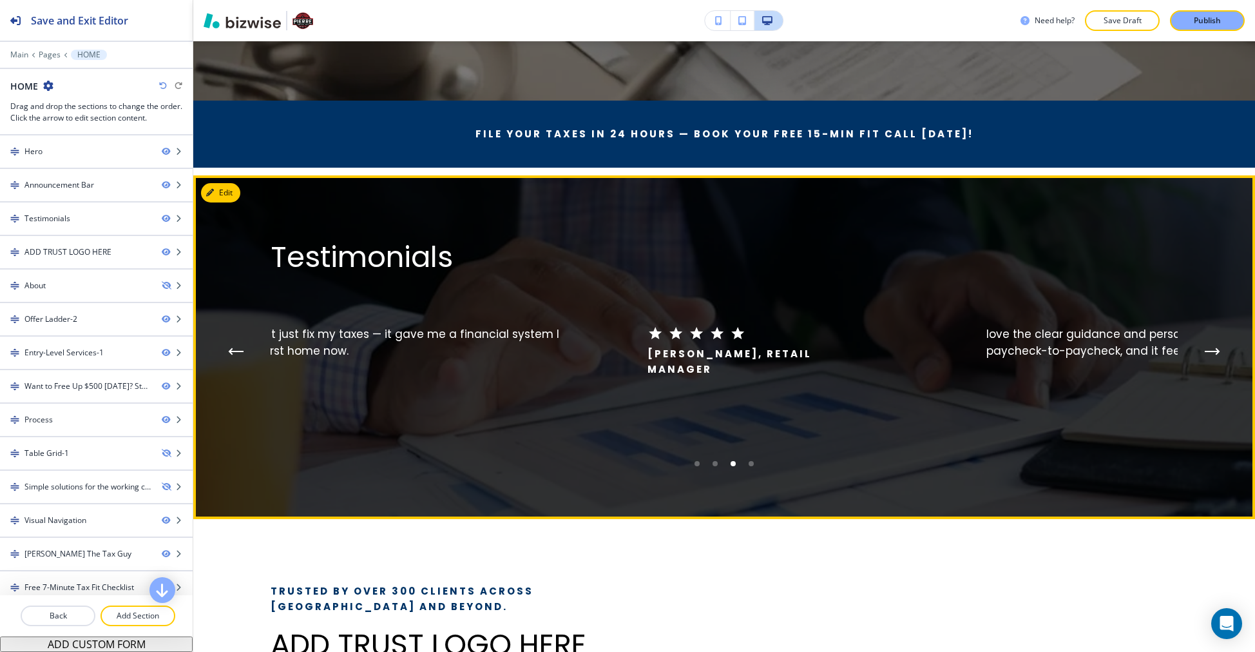
click at [1202, 357] on button "Next Testimonial" at bounding box center [1213, 351] width 26 height 26
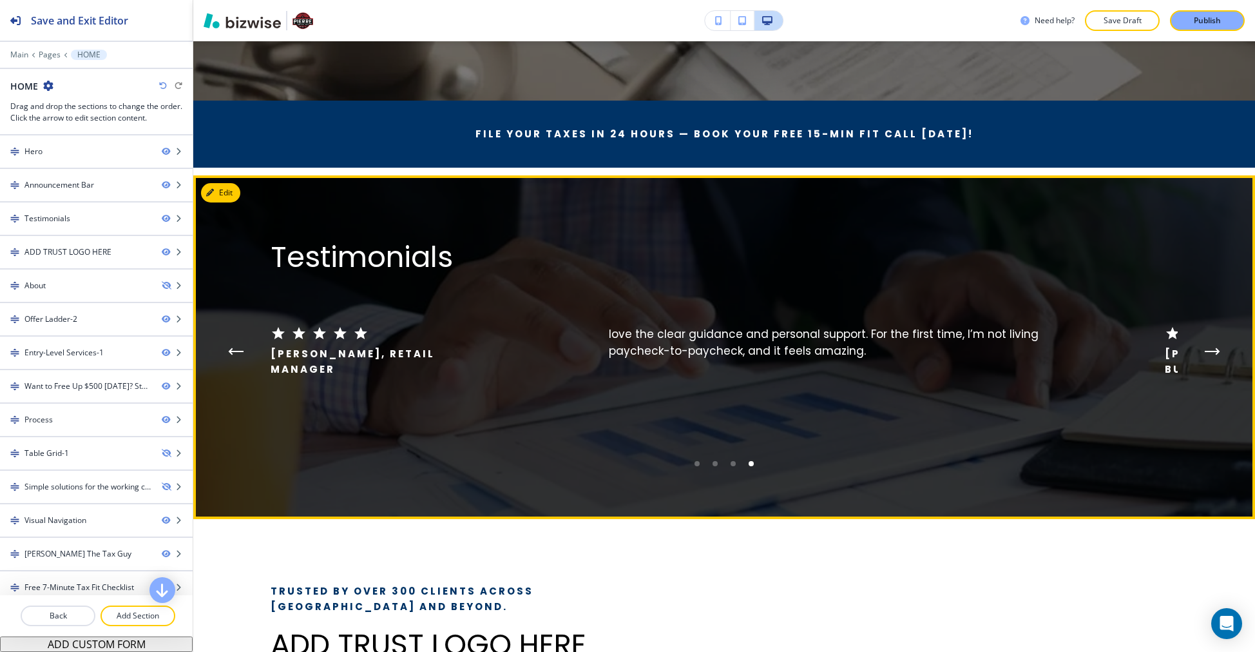
click at [1202, 357] on button "Next Testimonial" at bounding box center [1213, 351] width 26 height 26
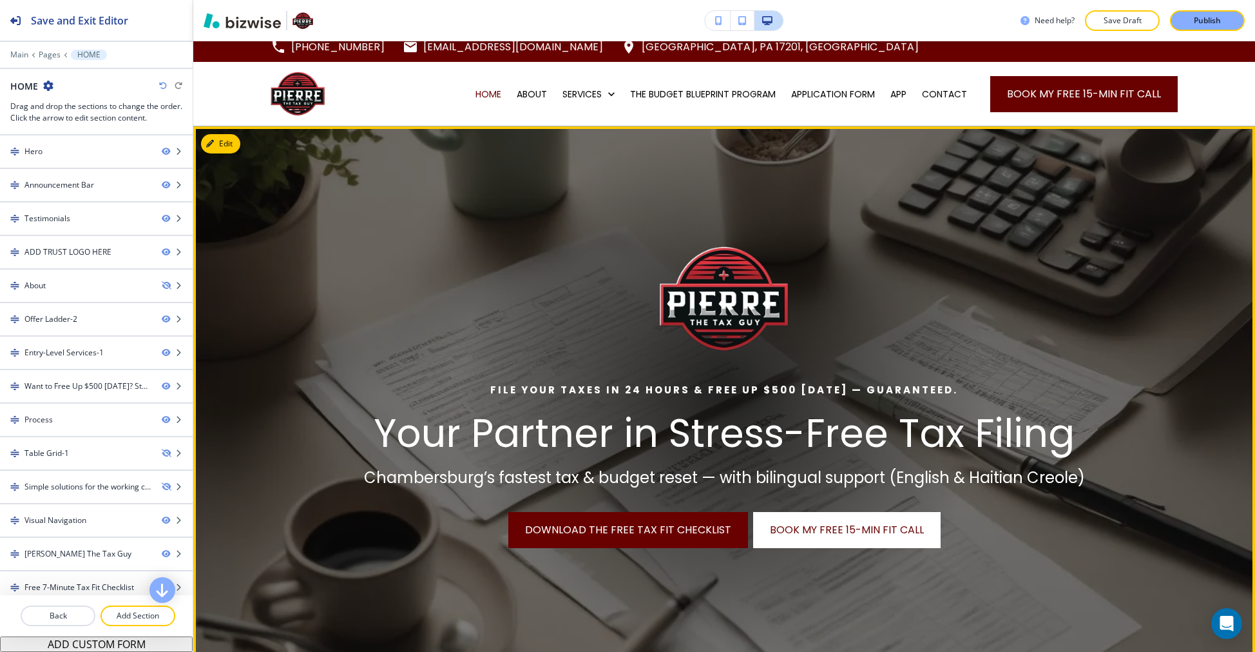
scroll to position [0, 0]
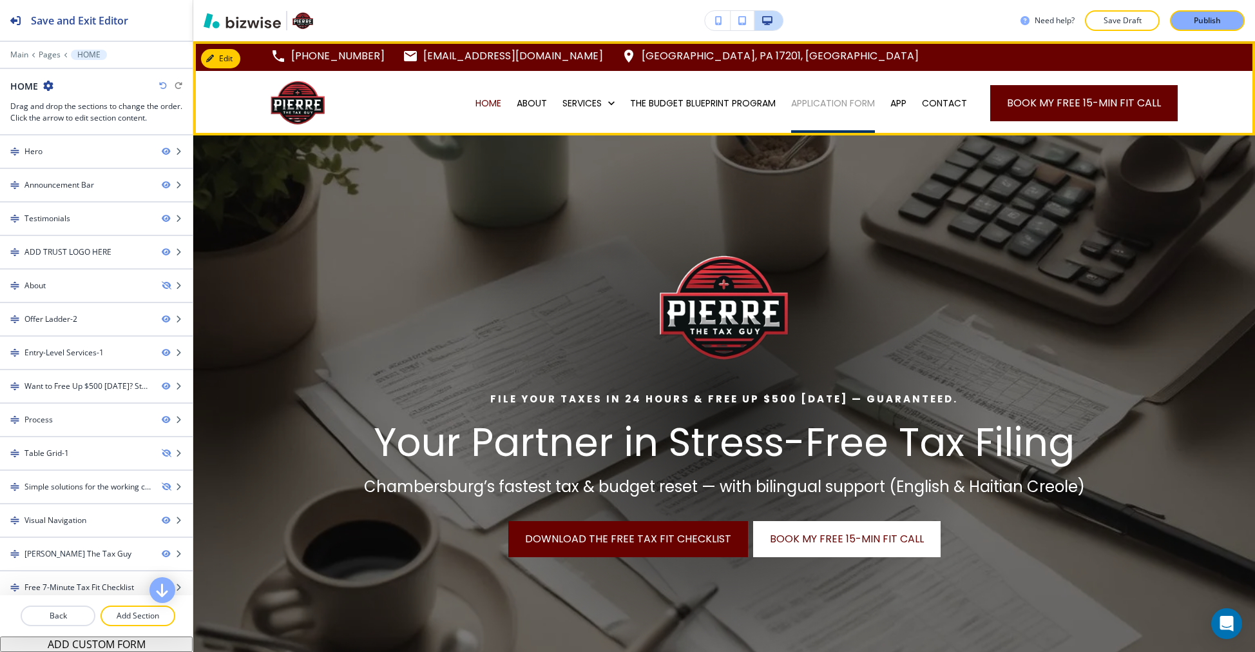
click at [845, 102] on p "APPLICATION FORM" at bounding box center [833, 103] width 84 height 13
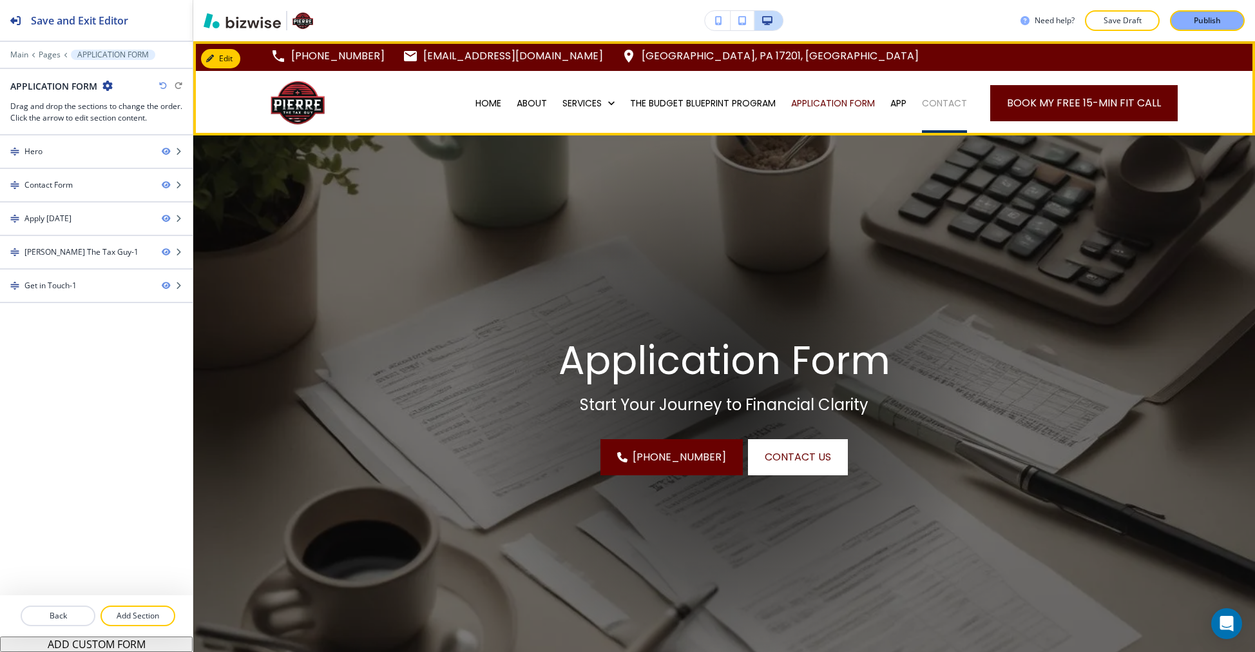
click at [932, 101] on p "CONTACT" at bounding box center [944, 103] width 45 height 13
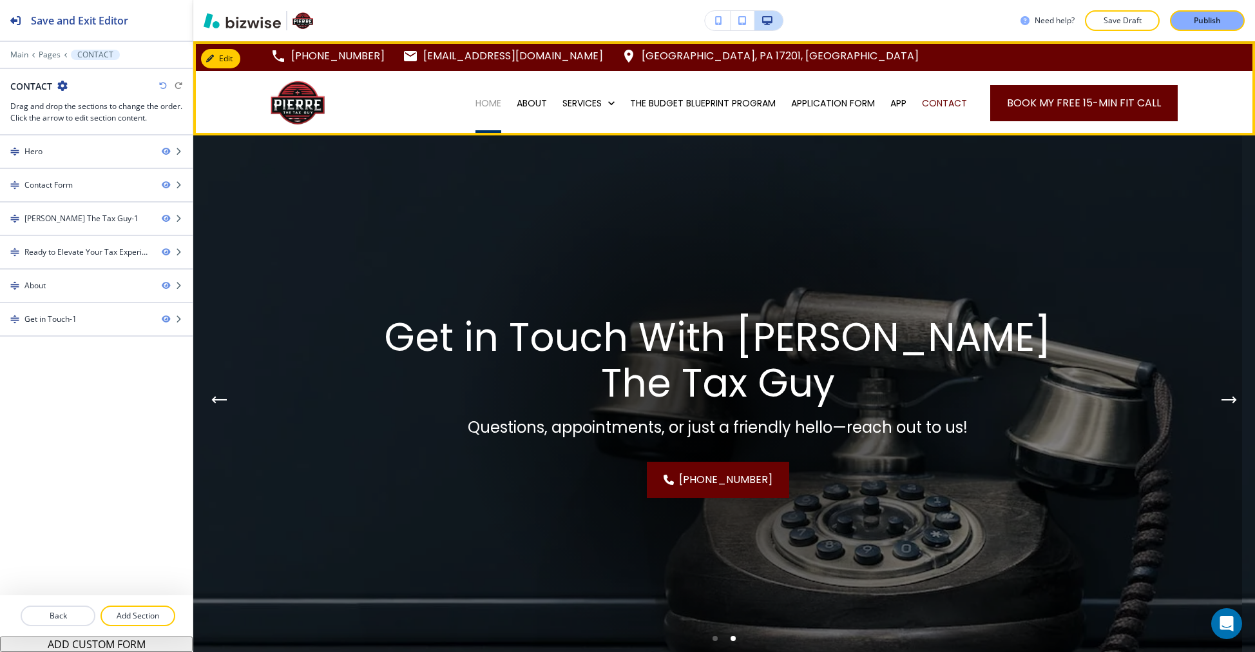
click at [479, 103] on p "HOME" at bounding box center [489, 103] width 26 height 13
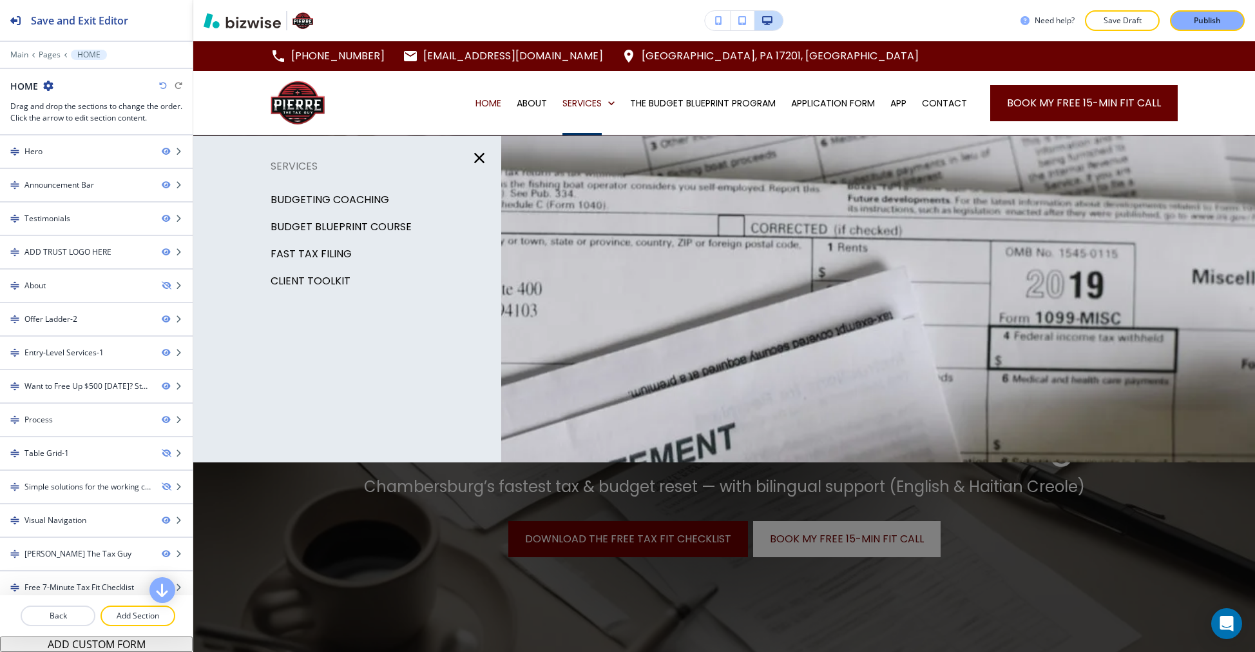
click at [327, 254] on p "FAST TAX FILING" at bounding box center [311, 253] width 81 height 19
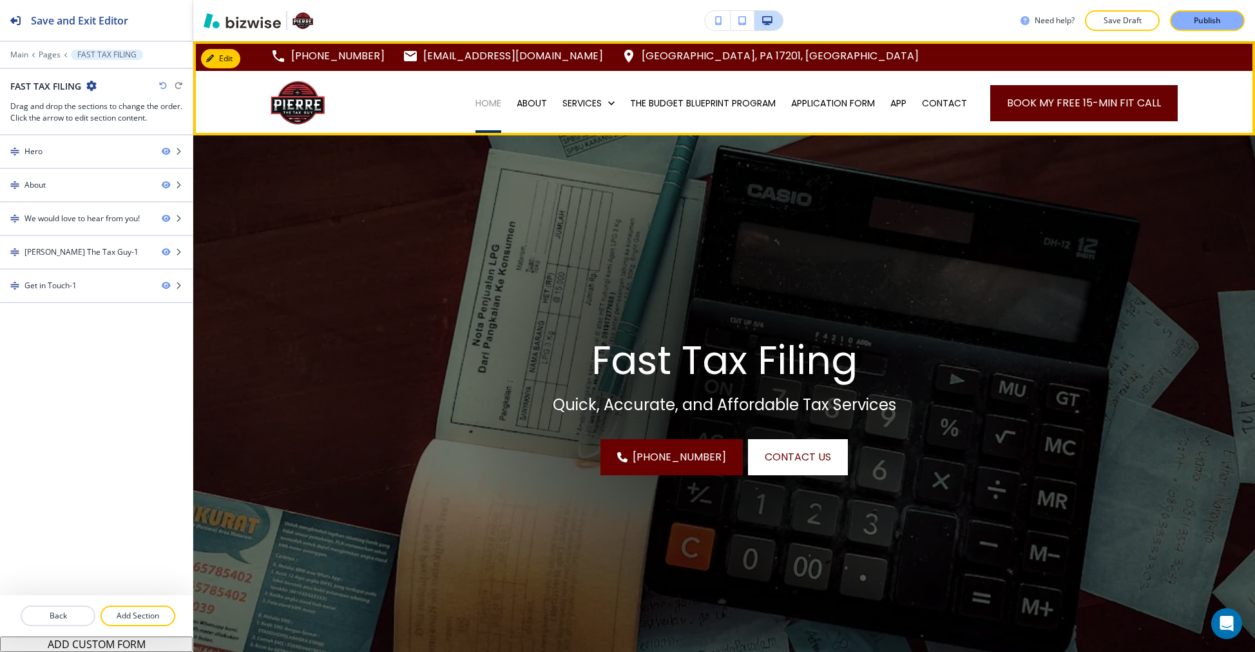
click at [479, 99] on p "HOME" at bounding box center [489, 103] width 26 height 13
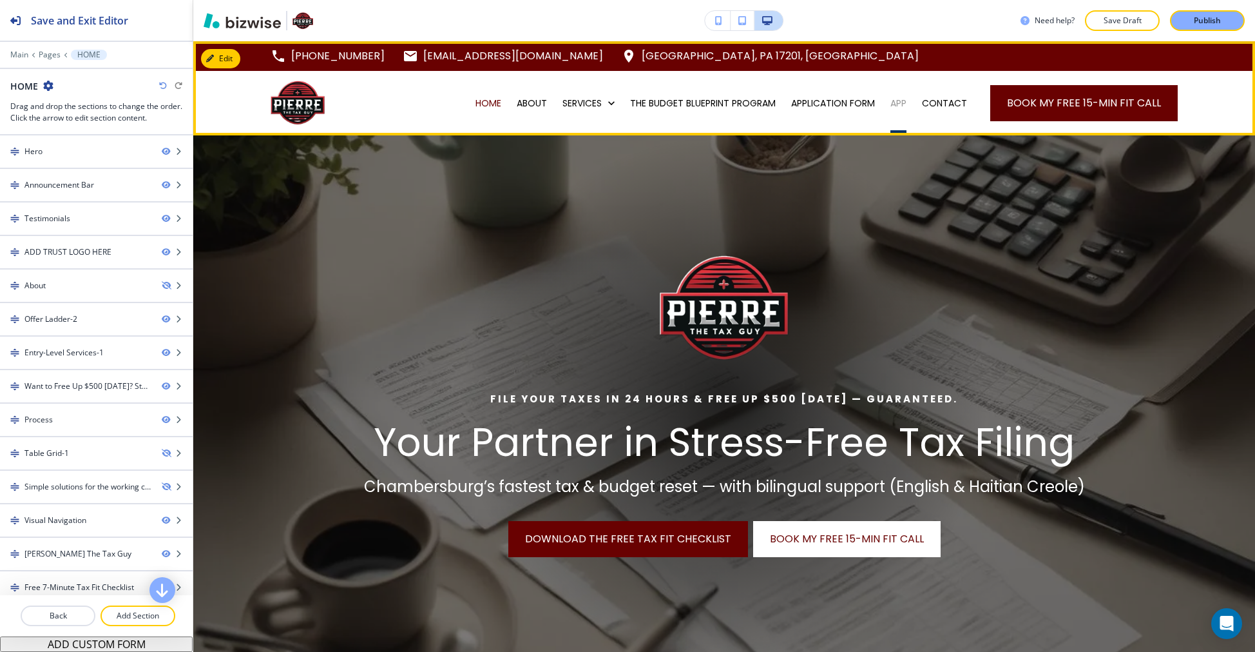
click at [891, 104] on p "APP" at bounding box center [899, 103] width 16 height 13
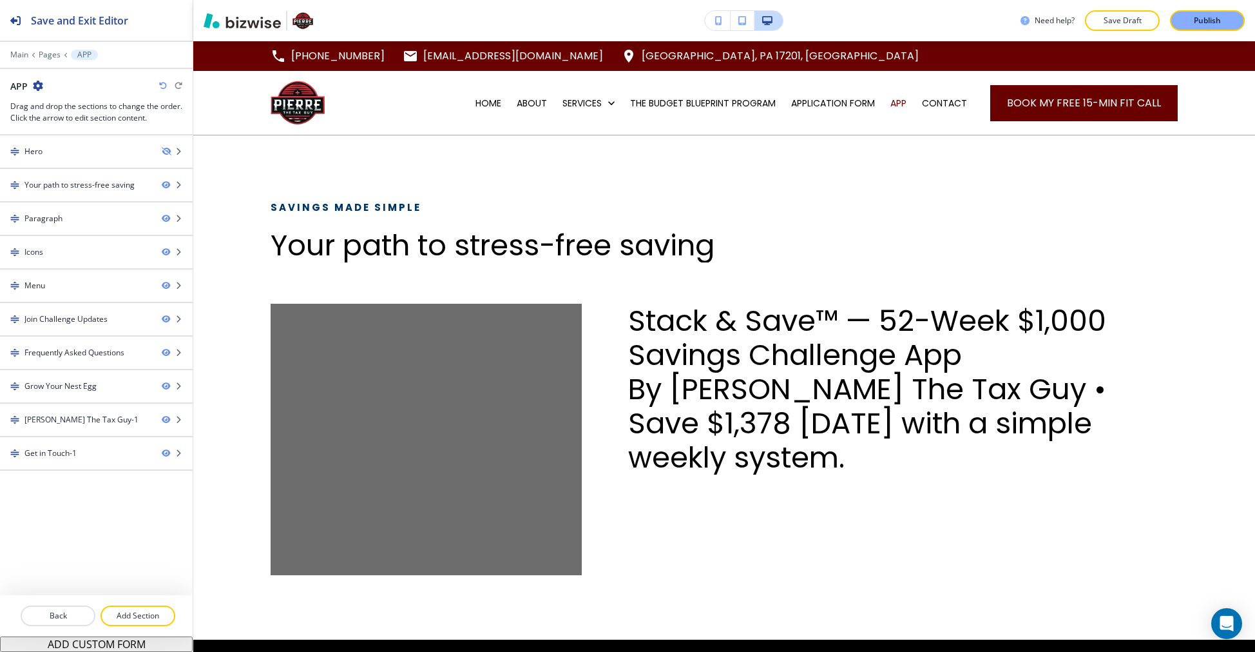
click at [706, 18] on button "button" at bounding box center [718, 20] width 26 height 19
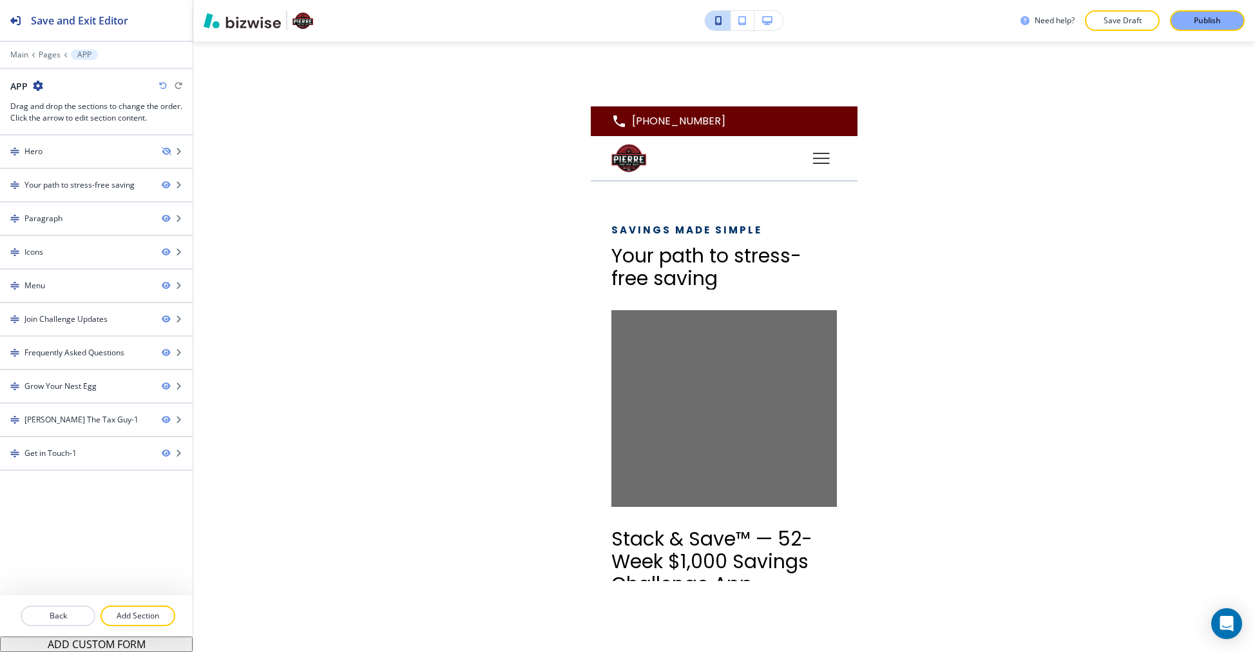
click at [764, 26] on button "button" at bounding box center [769, 20] width 28 height 19
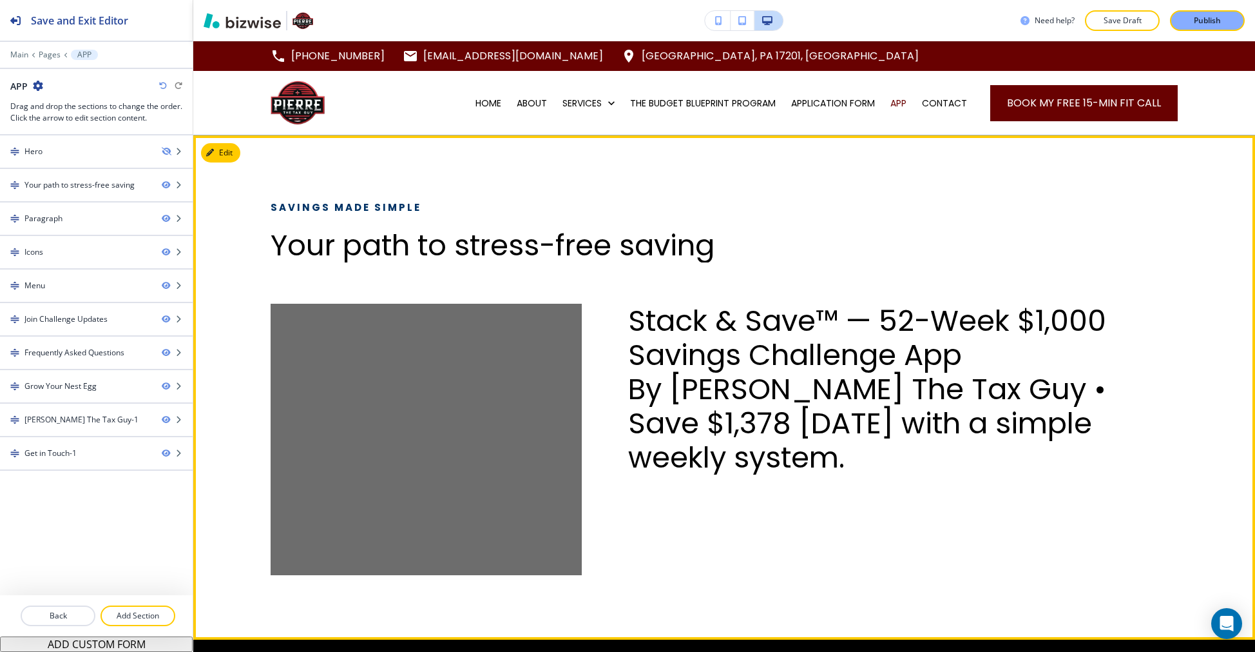
click at [410, 392] on img at bounding box center [426, 439] width 311 height 271
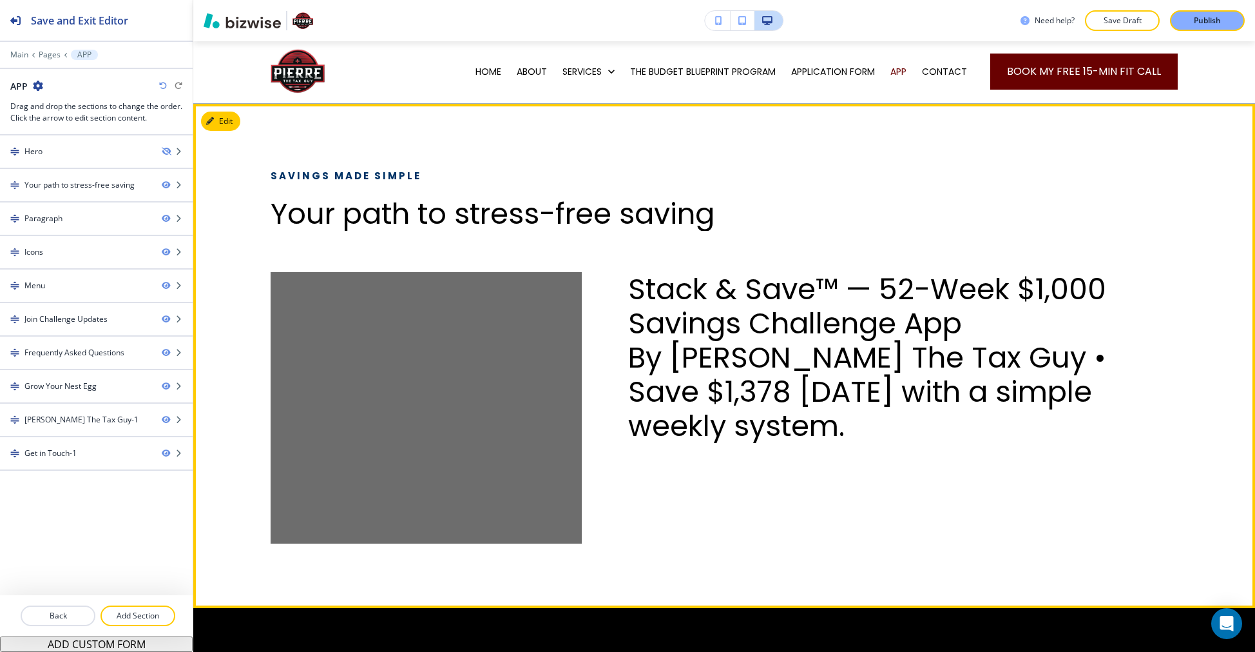
scroll to position [33, 0]
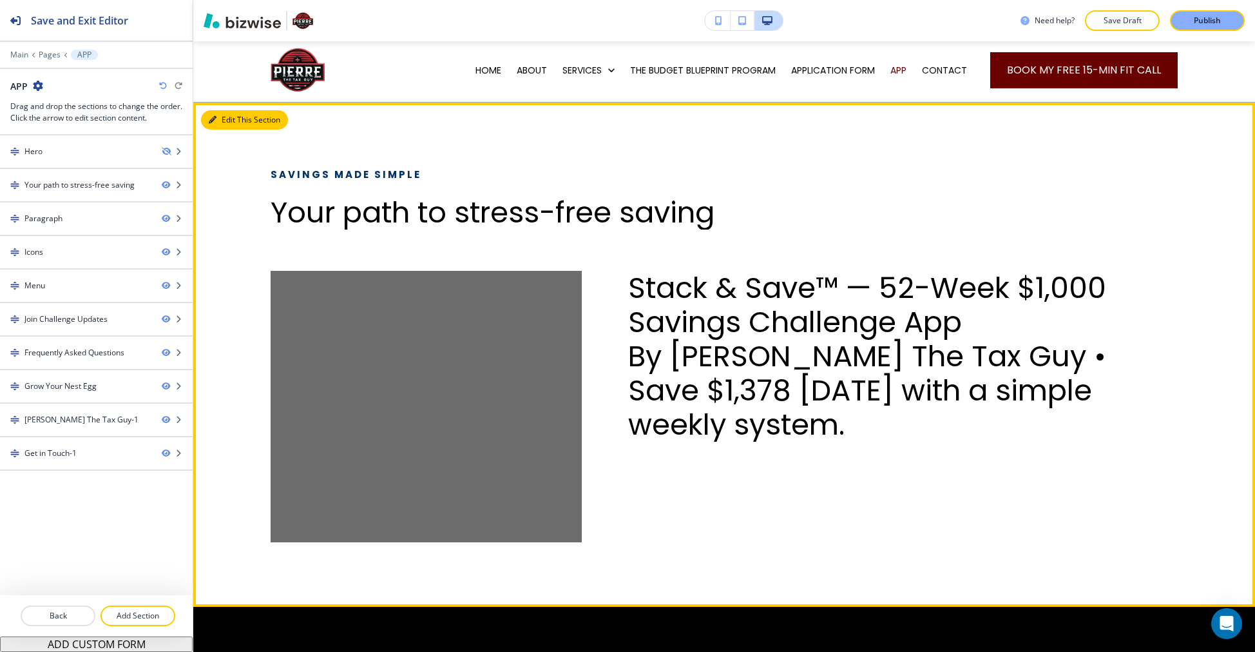
click at [227, 126] on button "Edit This Section" at bounding box center [244, 119] width 87 height 19
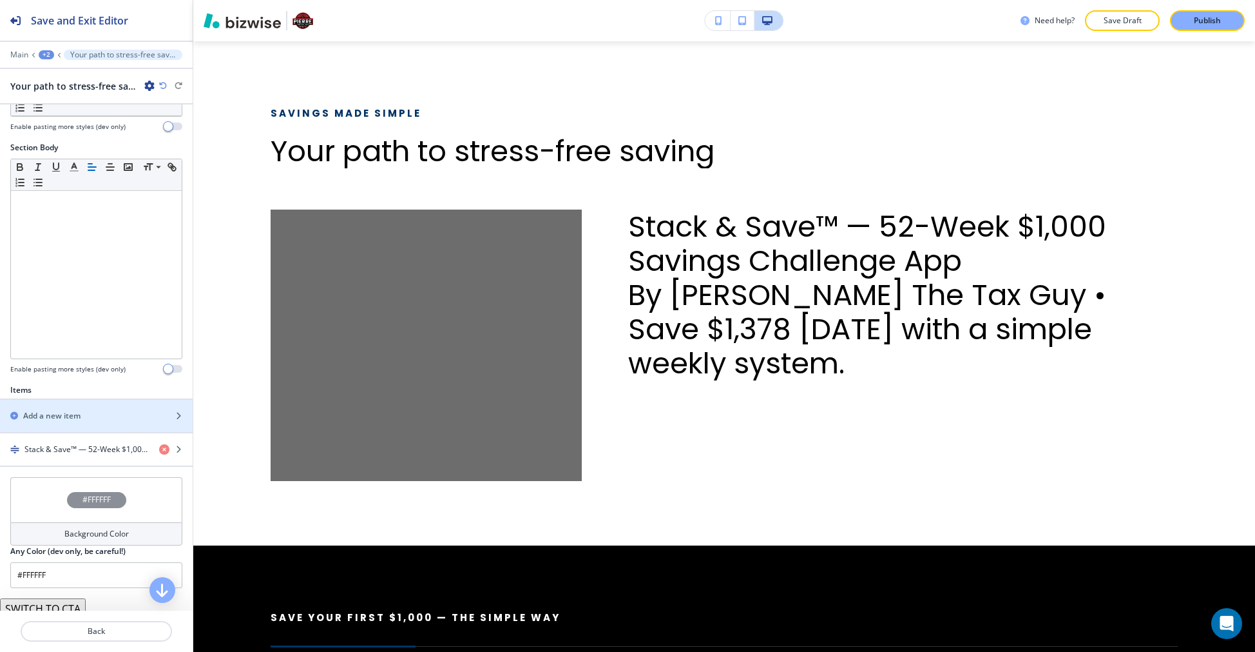
scroll to position [229, 0]
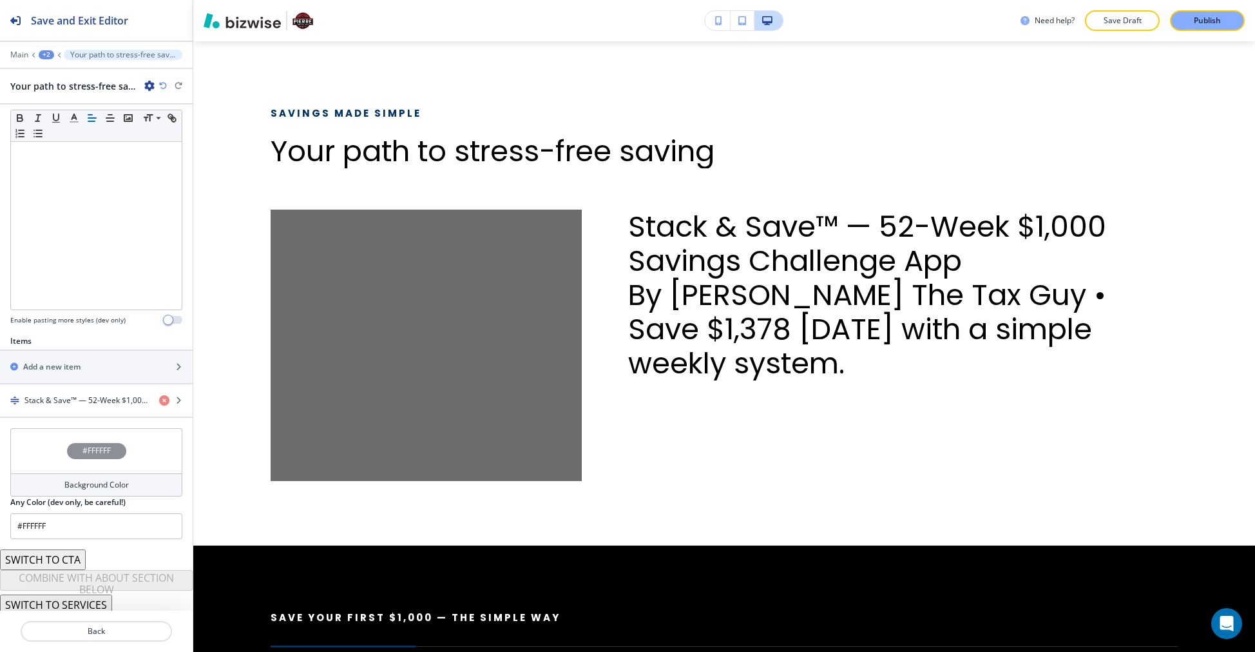
click at [125, 448] on div "#FFFFFF" at bounding box center [96, 450] width 172 height 45
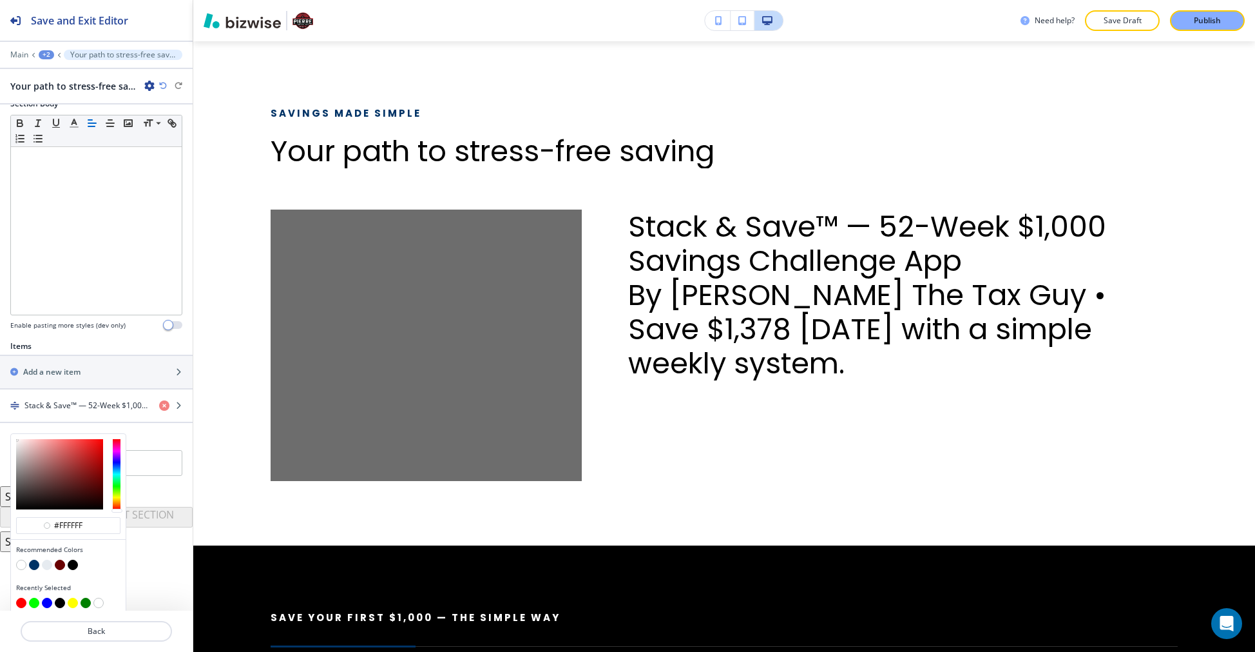
type input "#ffffff"
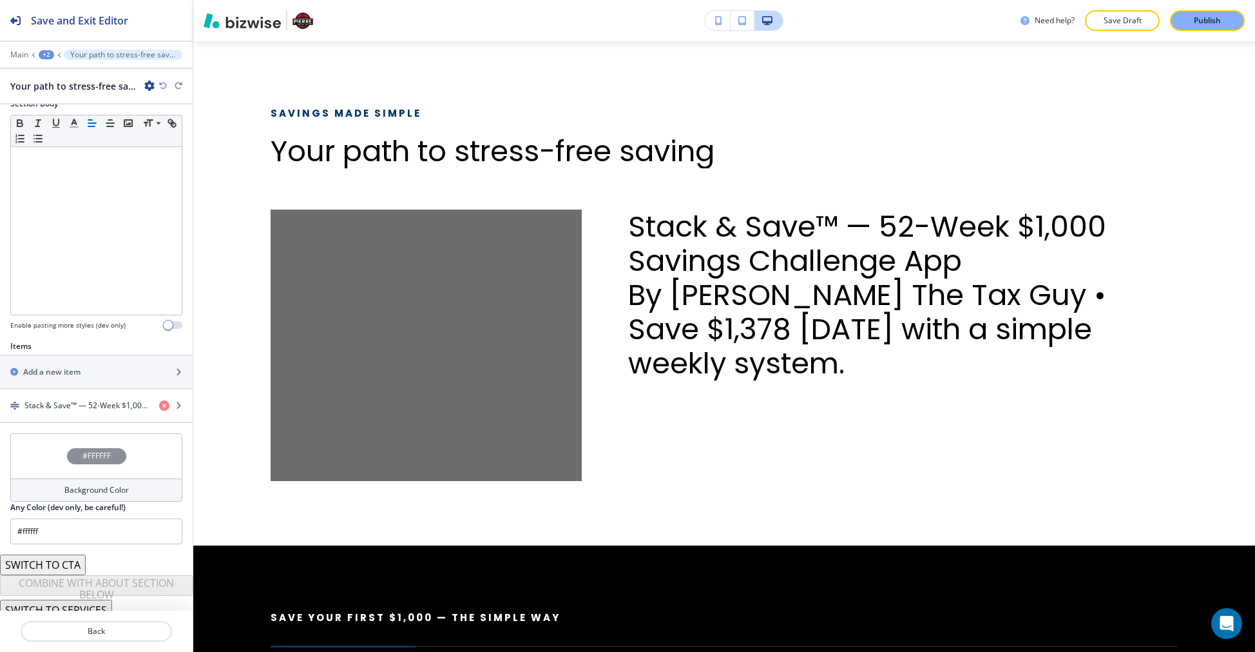
click at [159, 435] on div "#FFFFFF Background Color Any Color (dev only, be careful!) #ffffff" at bounding box center [96, 488] width 172 height 111
click at [124, 476] on div "Background Color" at bounding box center [96, 484] width 172 height 23
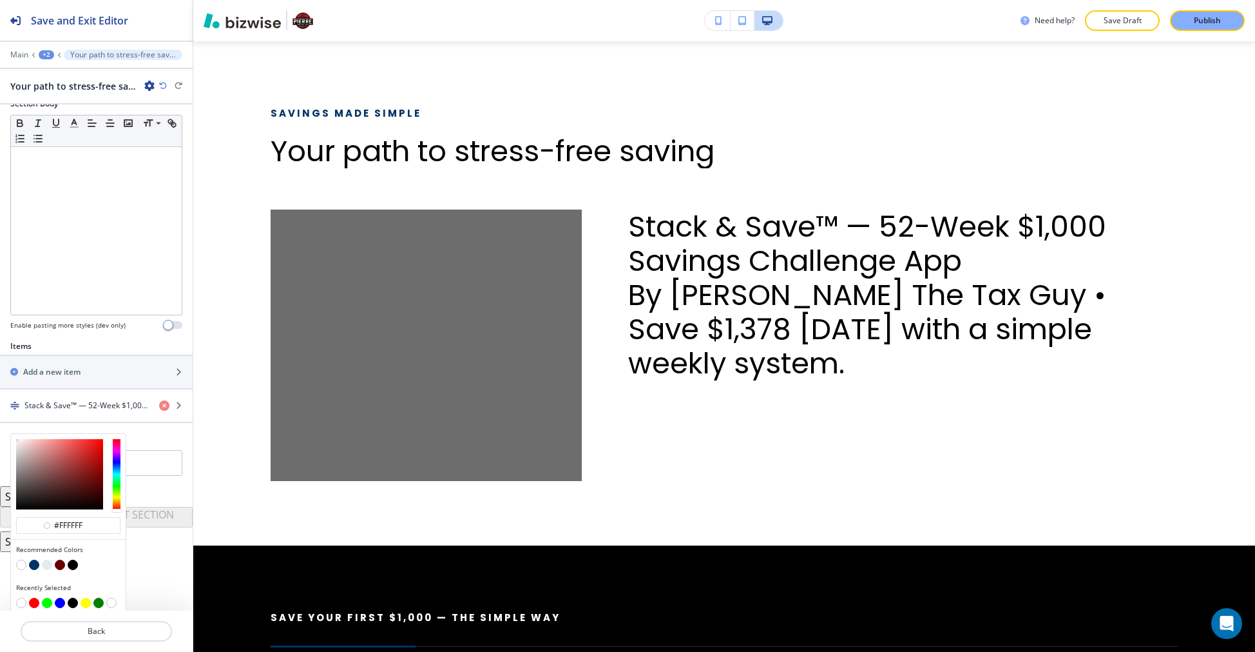
click at [164, 441] on div "#ffffff Recommended Colors Recently Selected Any Color (dev only, be careful!) …" at bounding box center [96, 454] width 172 height 43
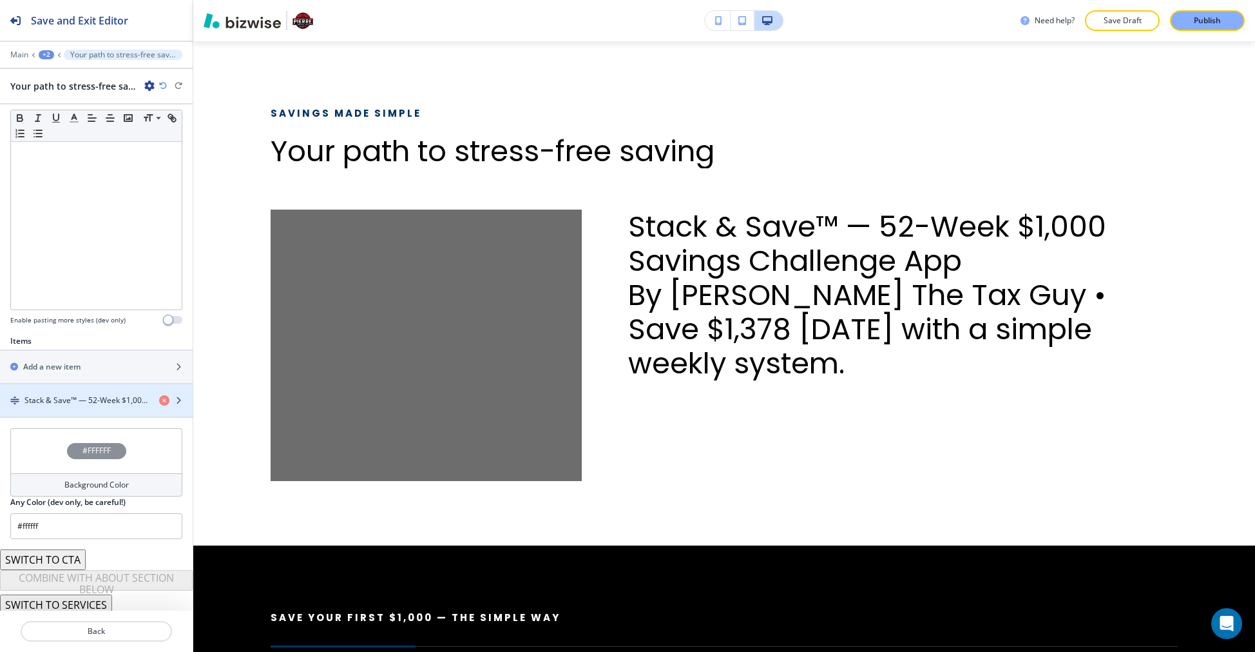
click at [108, 389] on div "button" at bounding box center [96, 389] width 193 height 10
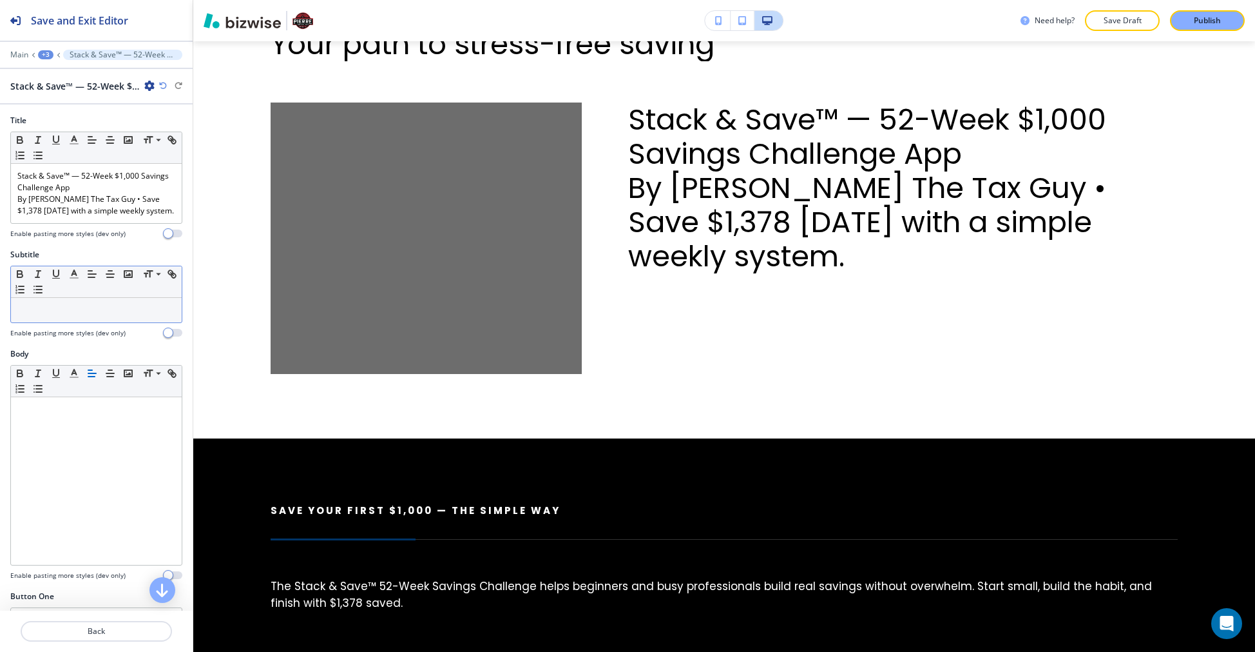
scroll to position [247, 0]
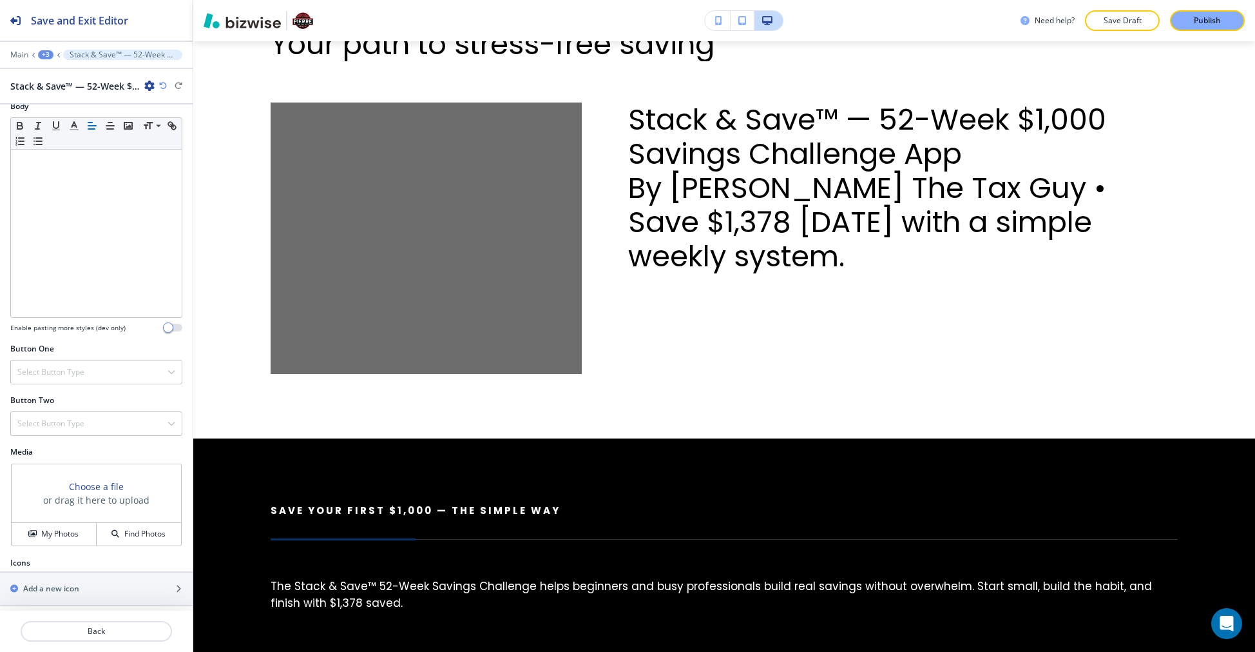
click at [97, 483] on h3 "Choose a file" at bounding box center [96, 486] width 55 height 14
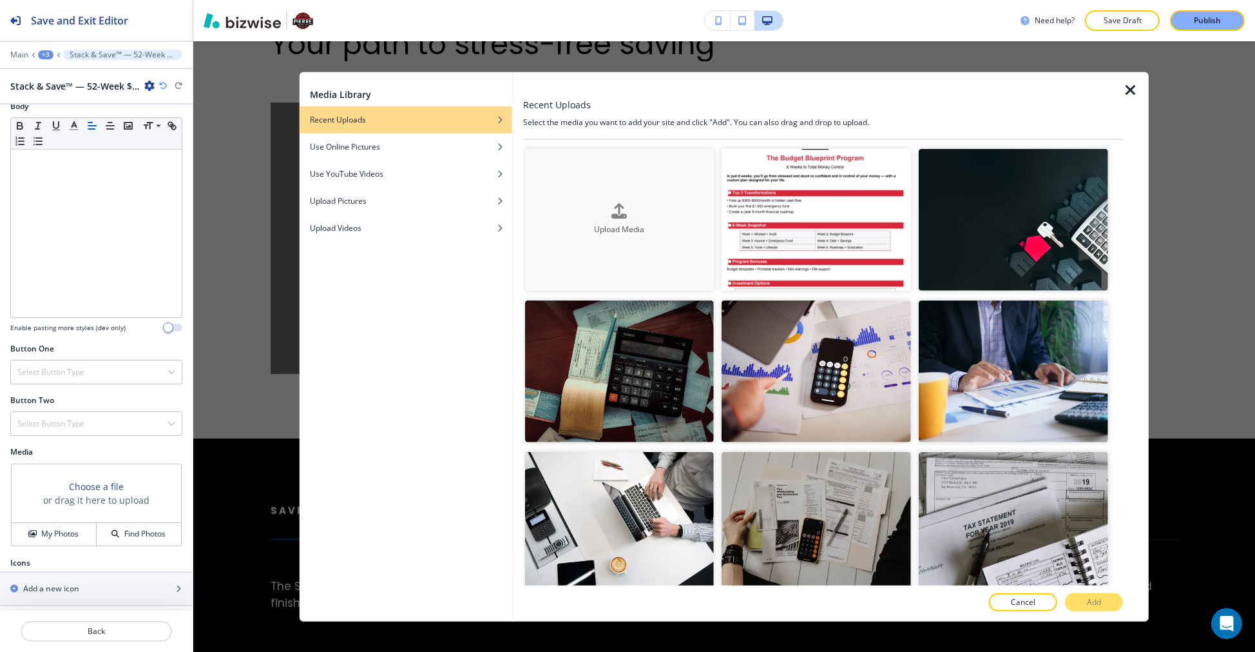
click at [579, 195] on button "Upload Media" at bounding box center [619, 219] width 189 height 142
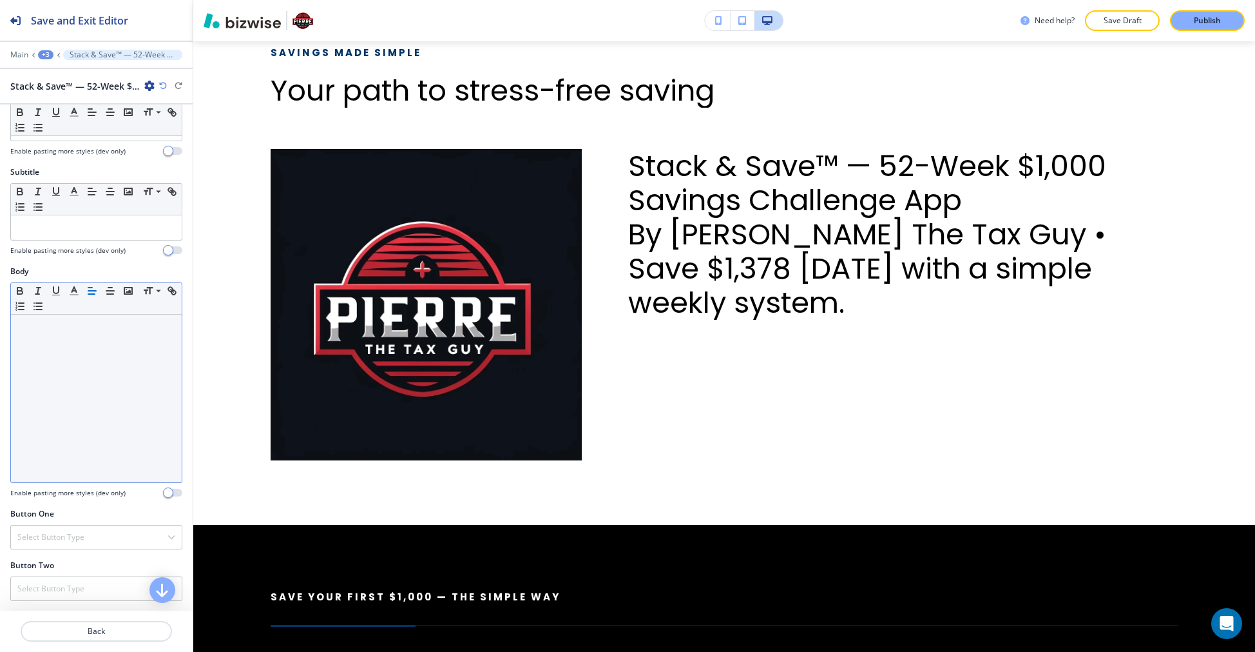
scroll to position [0, 0]
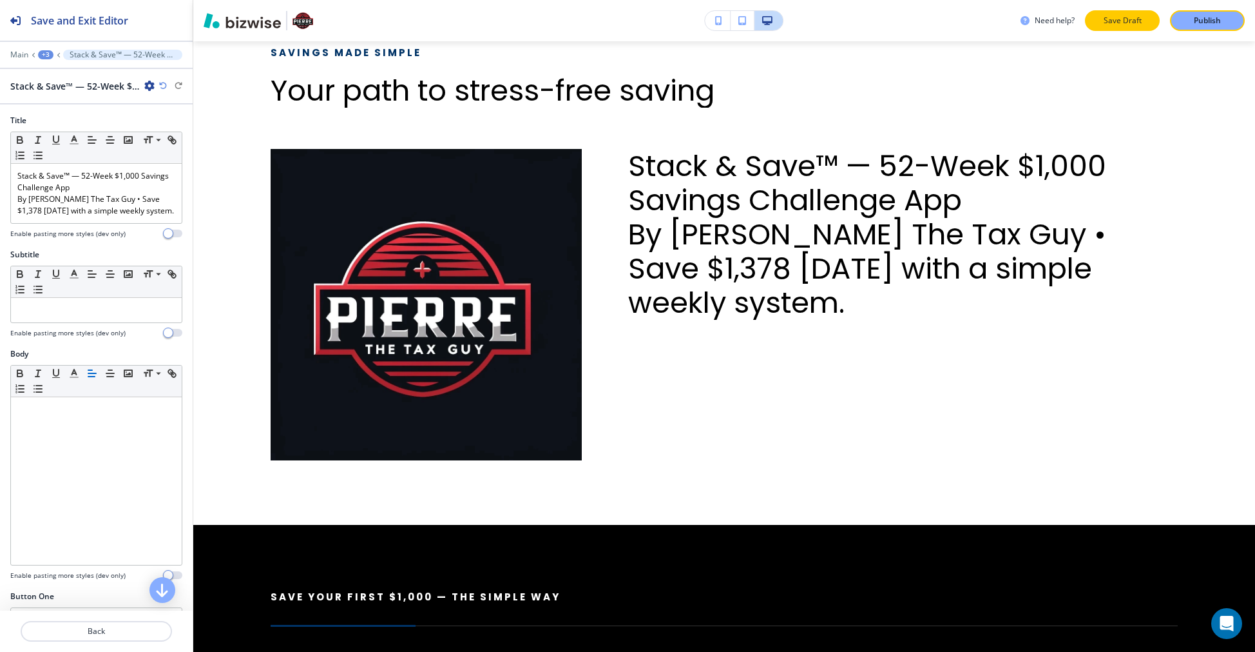
click at [1109, 23] on p "Save Draft" at bounding box center [1122, 21] width 41 height 12
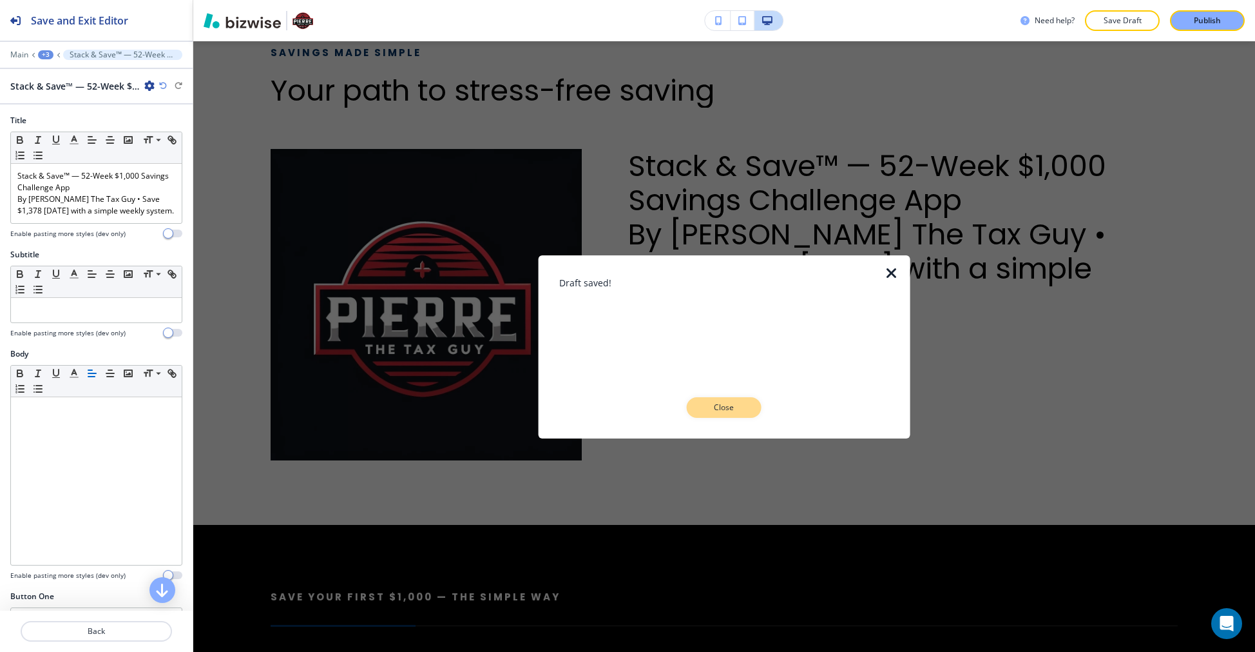
click at [697, 409] on button "Close" at bounding box center [724, 407] width 75 height 21
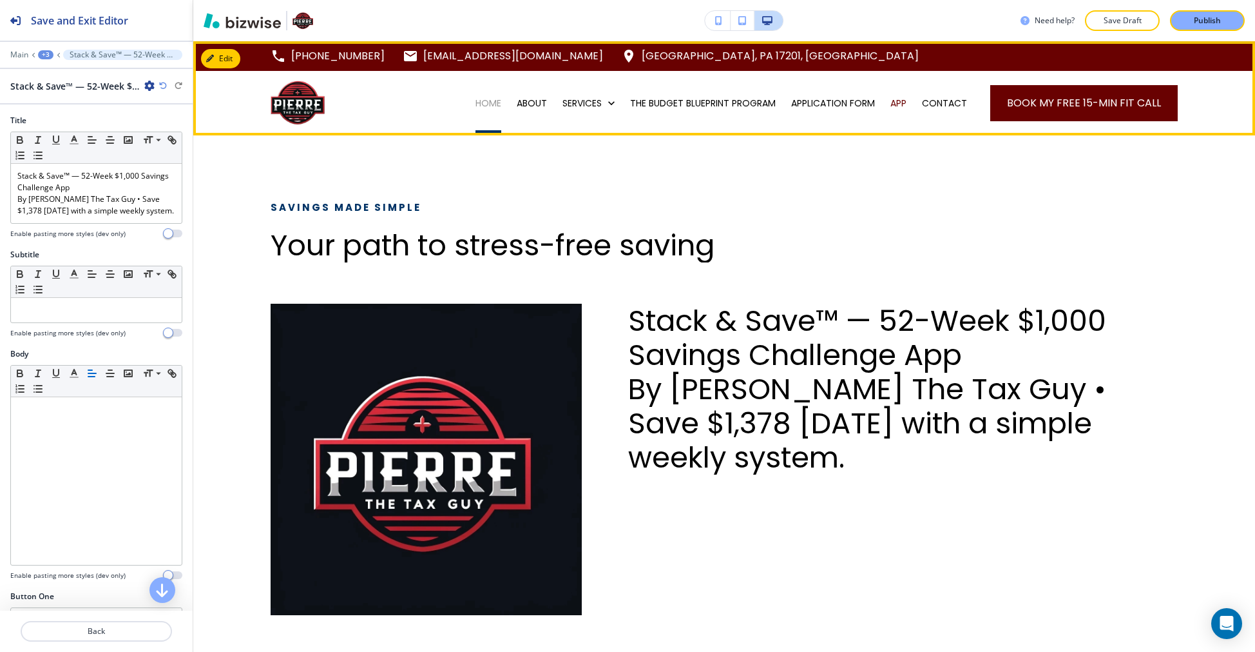
click at [485, 106] on p "HOME" at bounding box center [489, 103] width 26 height 13
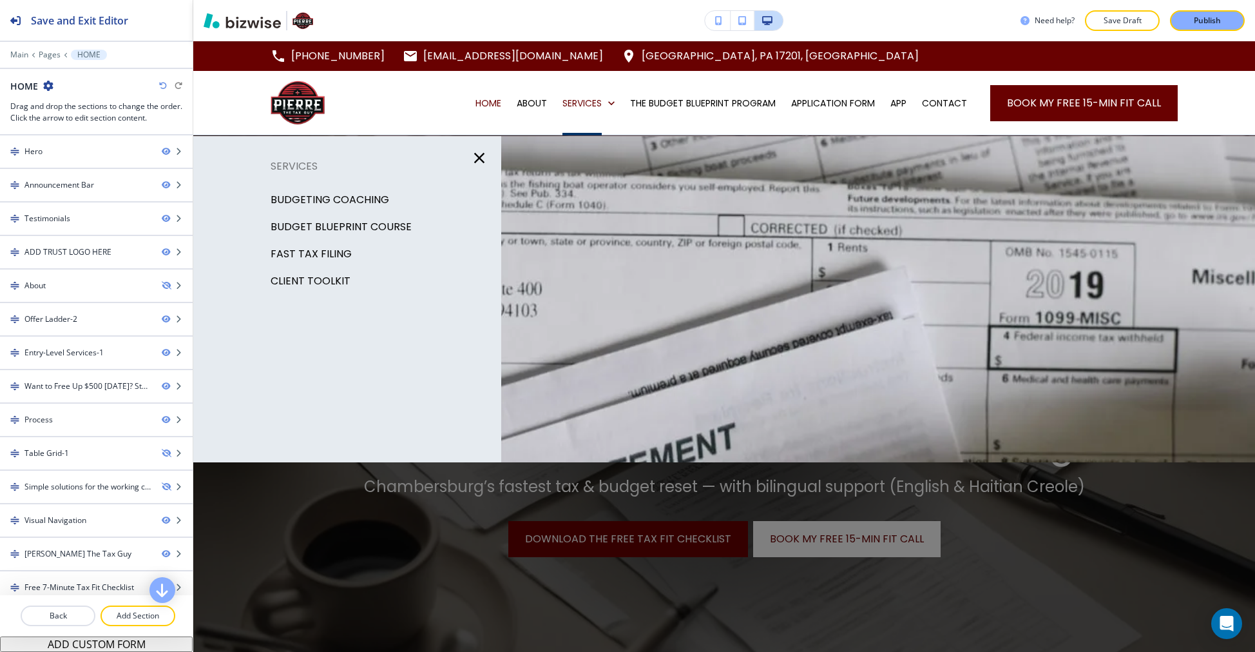
click at [369, 194] on p "BUDGETING COACHING" at bounding box center [330, 199] width 119 height 19
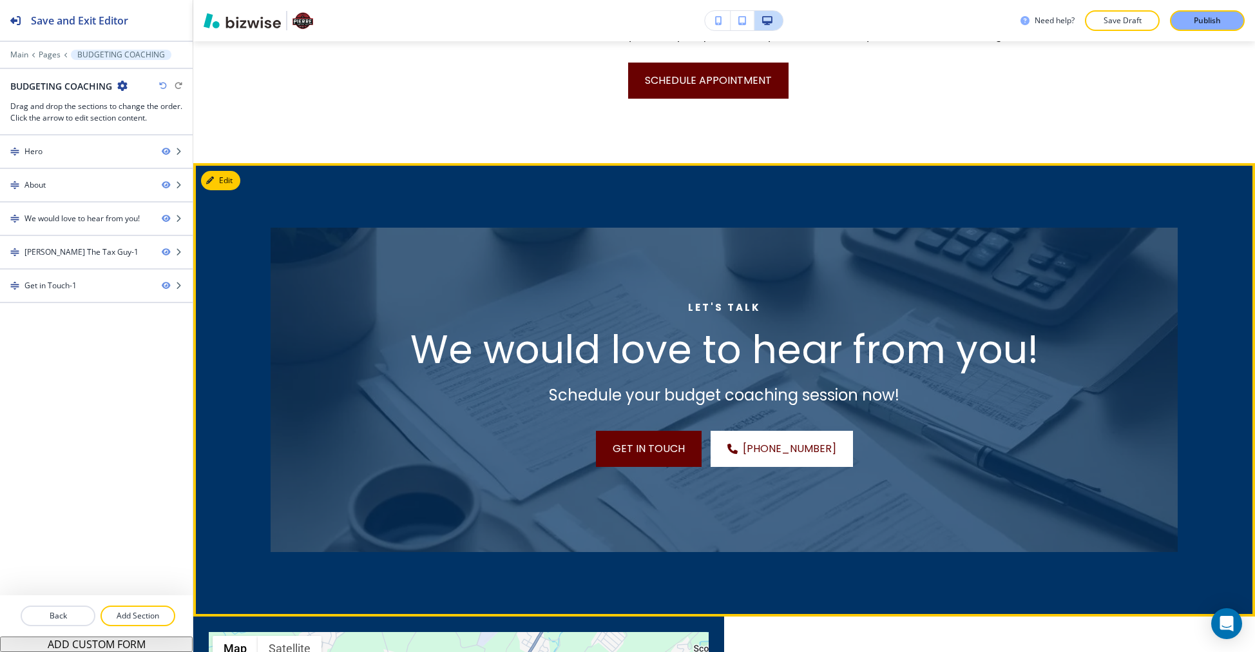
scroll to position [710, 0]
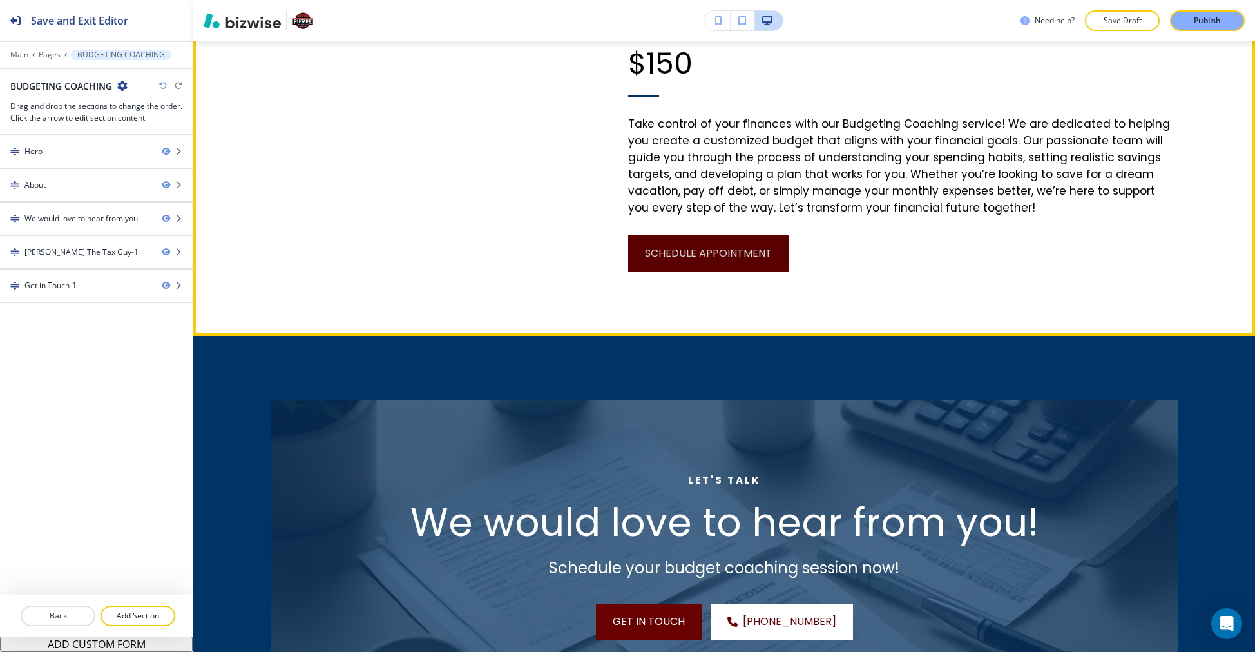
click at [715, 255] on button "SCHEDULE APPOINTMENT" at bounding box center [708, 253] width 160 height 36
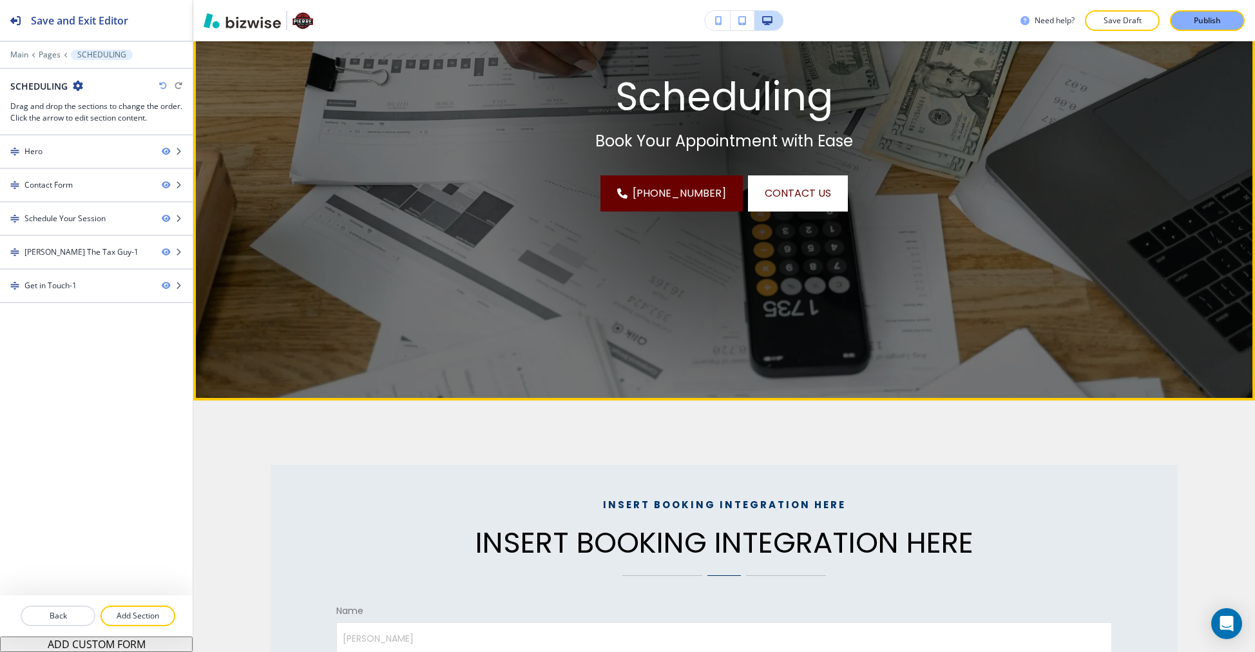
scroll to position [0, 0]
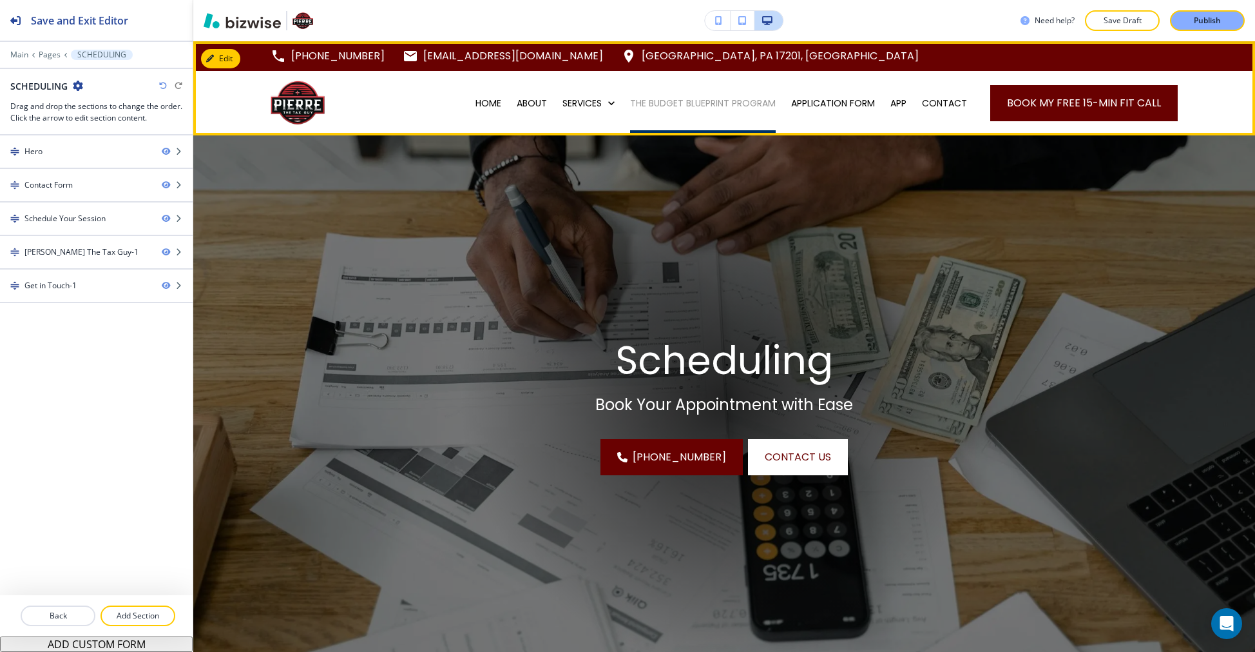
click at [676, 102] on p "THE BUDGET BLUEPRINT PROGRAM" at bounding box center [703, 103] width 146 height 13
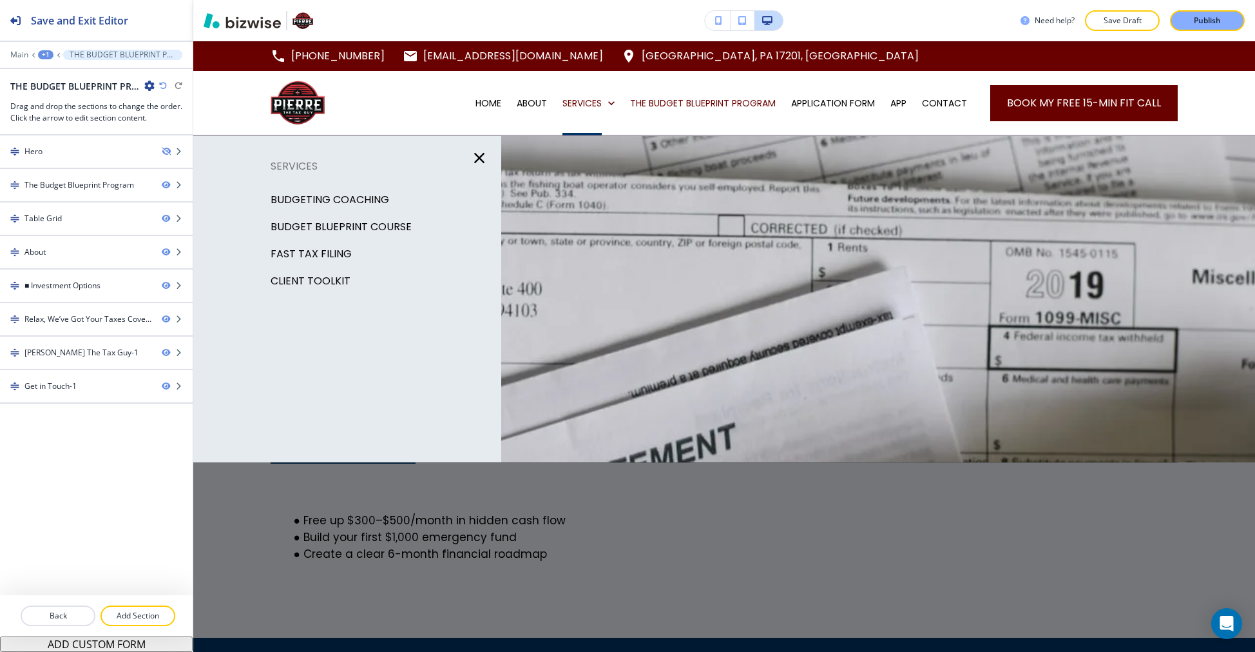
click at [335, 278] on p "Client Toolkit" at bounding box center [311, 280] width 80 height 19
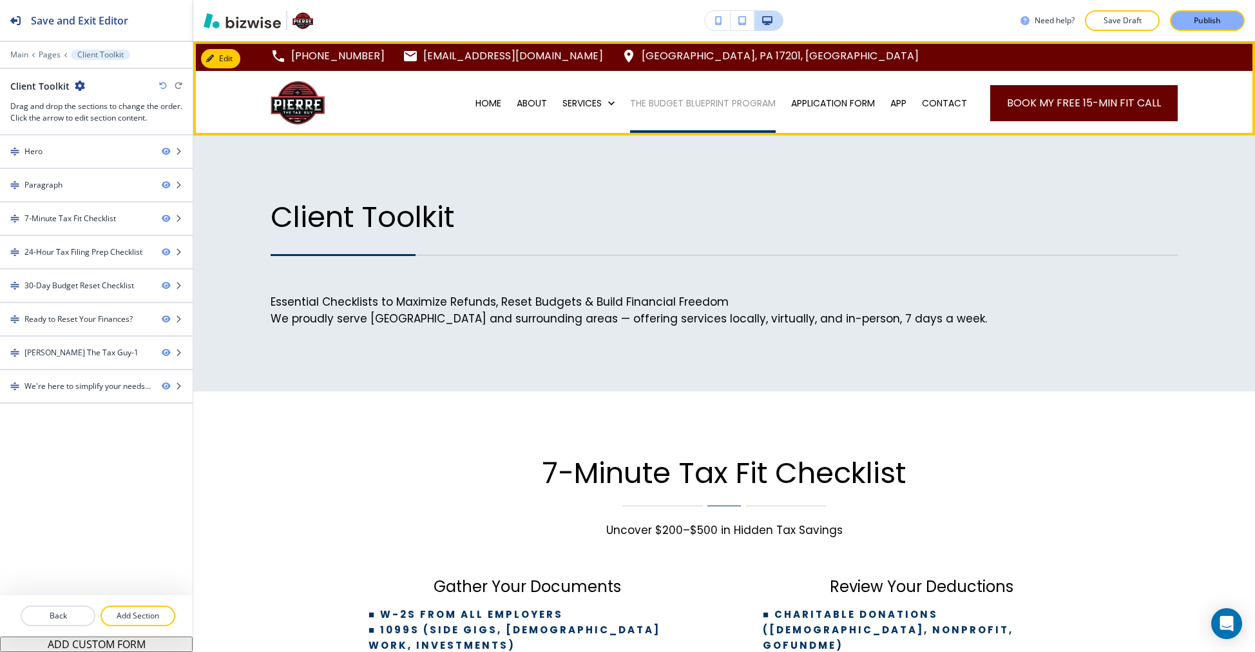
click at [655, 104] on p "THE BUDGET BLUEPRINT PROGRAM" at bounding box center [703, 103] width 146 height 13
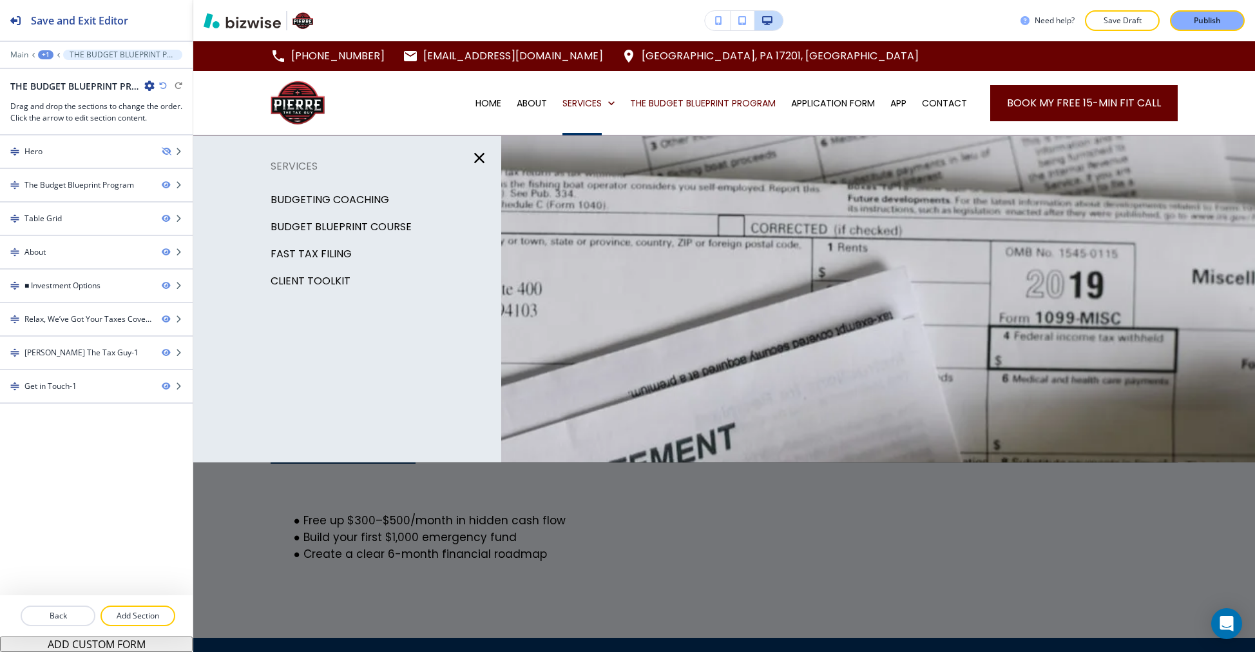
click at [311, 259] on p "FAST TAX FILING" at bounding box center [311, 253] width 81 height 19
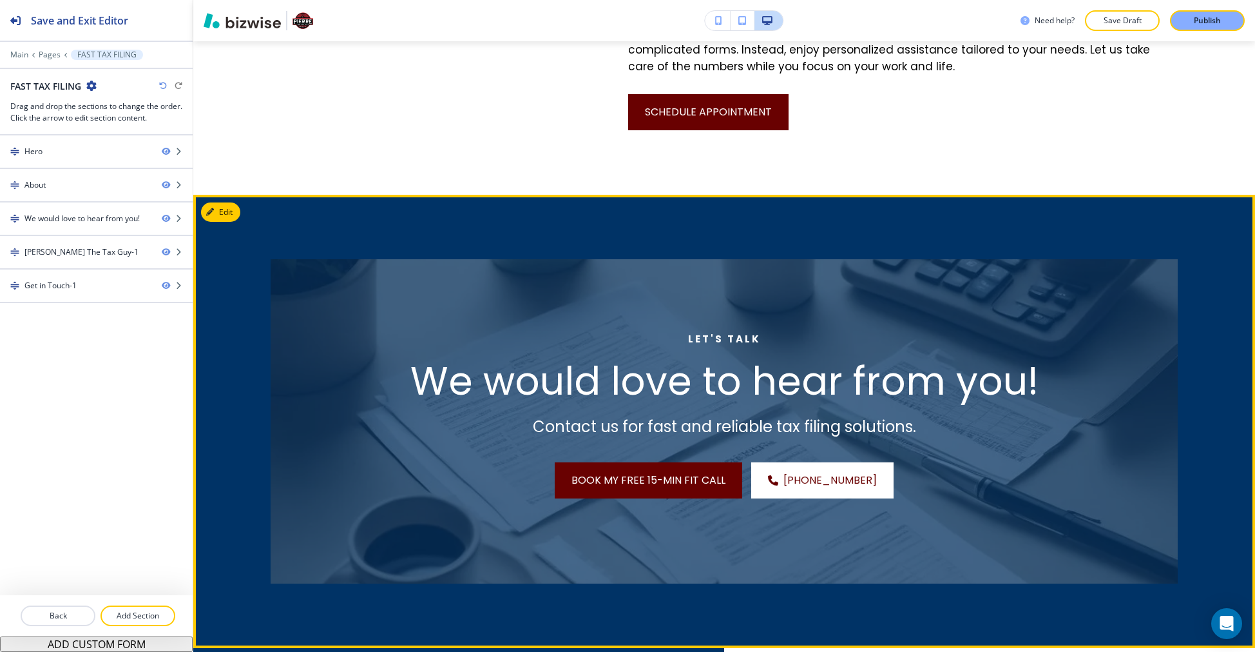
scroll to position [690, 0]
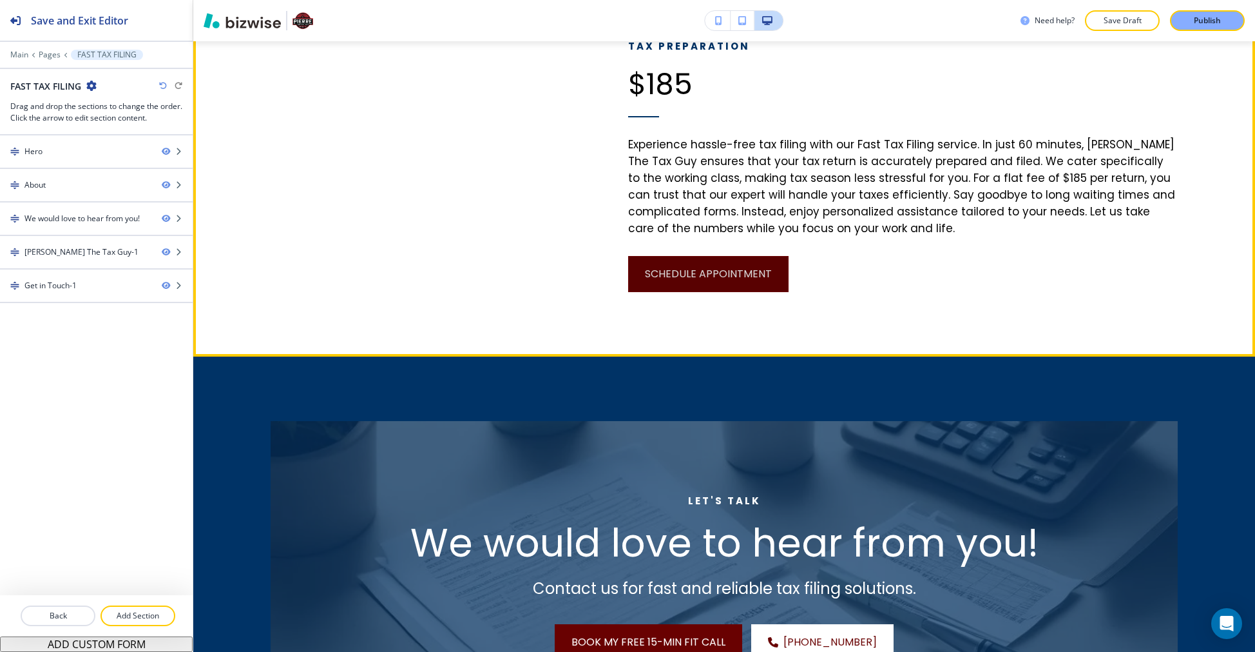
click at [713, 283] on button "SCHEDULE APPOINTMENT" at bounding box center [708, 274] width 160 height 36
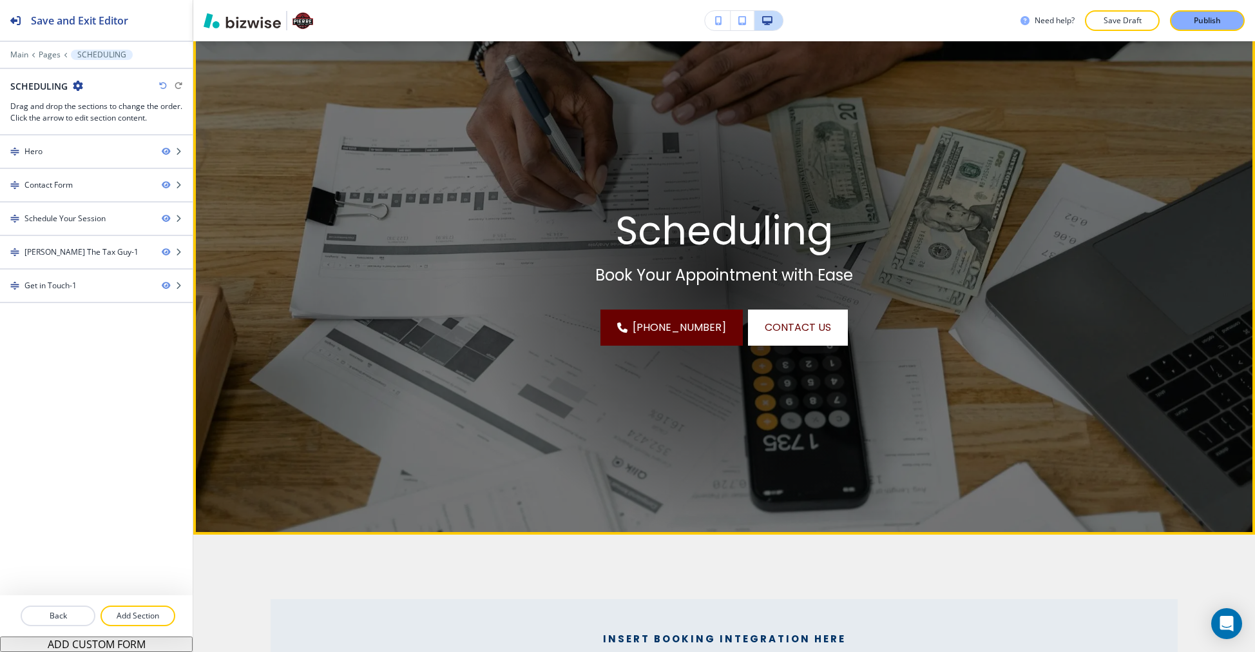
scroll to position [0, 0]
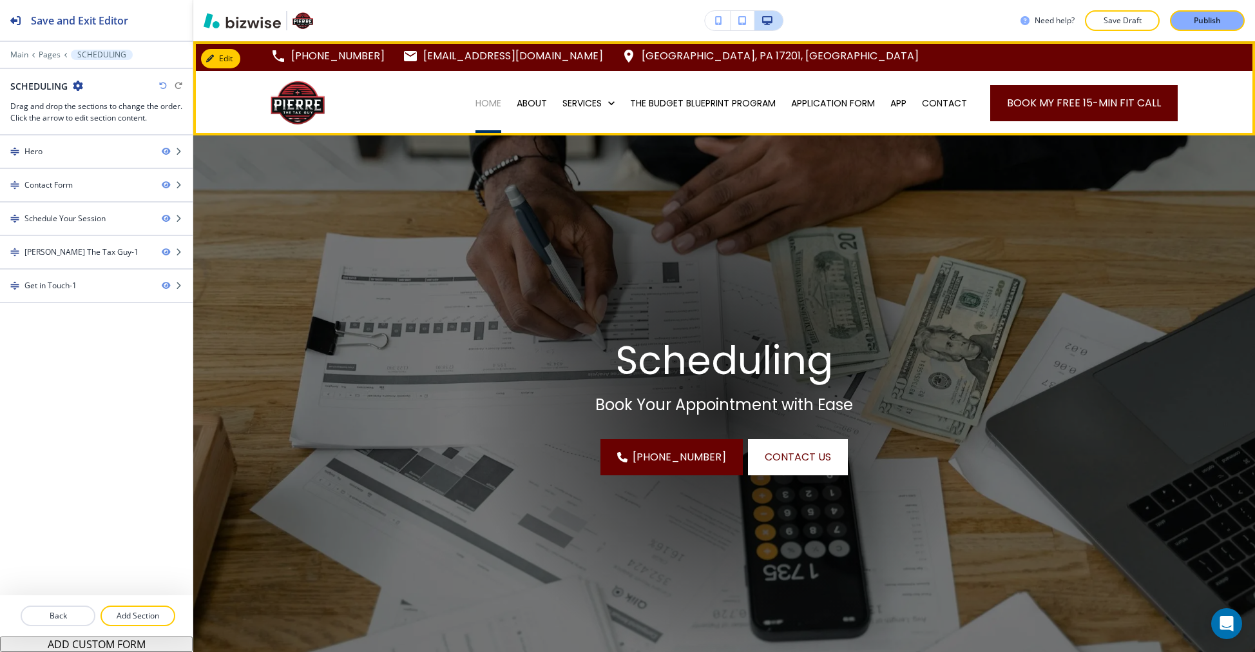
click at [476, 102] on p "HOME" at bounding box center [489, 103] width 26 height 13
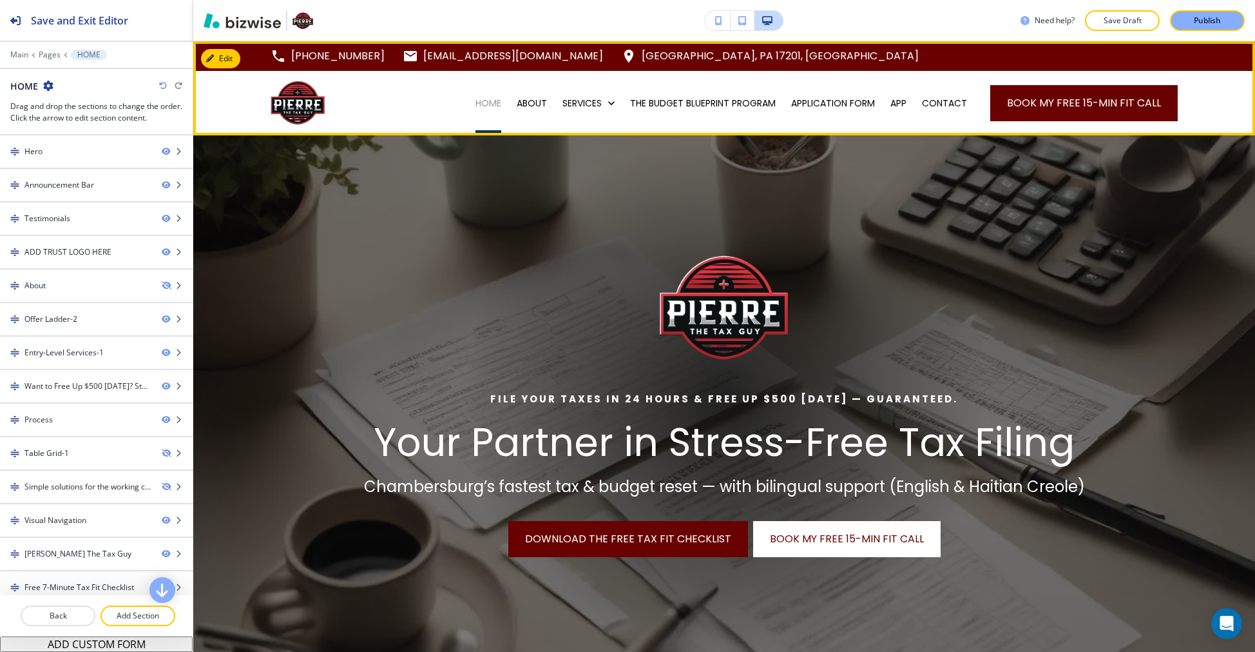
click at [476, 97] on p "HOME" at bounding box center [489, 103] width 26 height 13
click at [481, 113] on div "HOME" at bounding box center [488, 103] width 41 height 64
click at [479, 108] on p "HOME" at bounding box center [489, 103] width 26 height 13
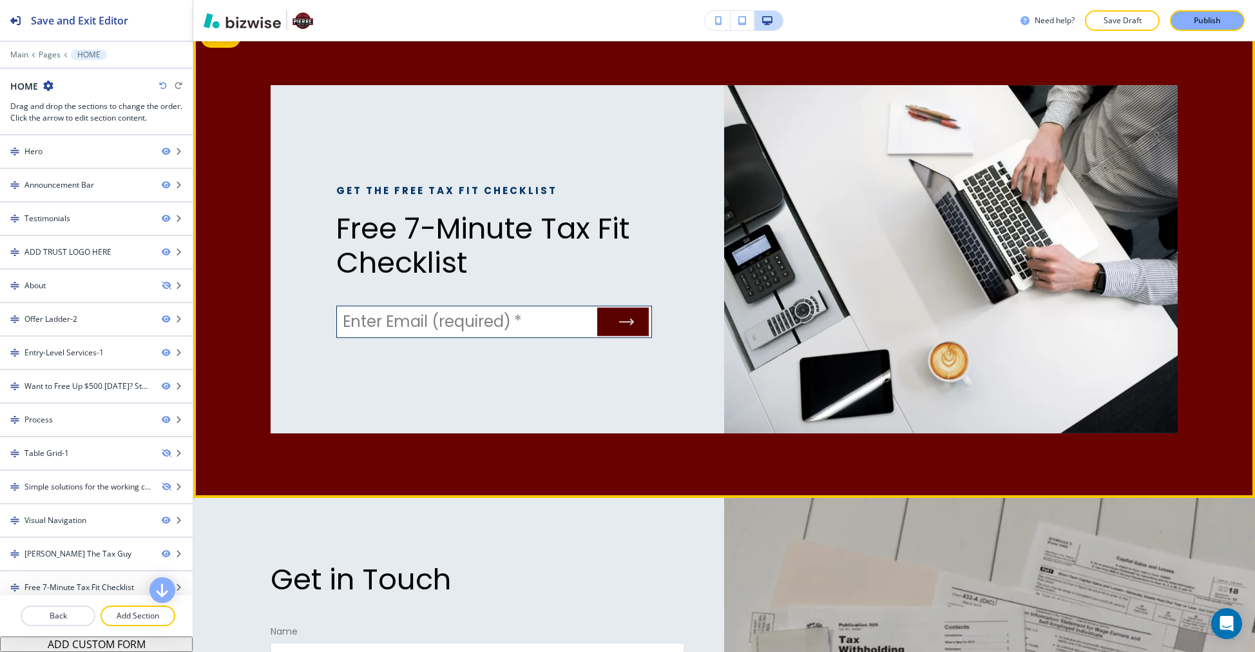
scroll to position [3931, 0]
